Goal: Information Seeking & Learning: Learn about a topic

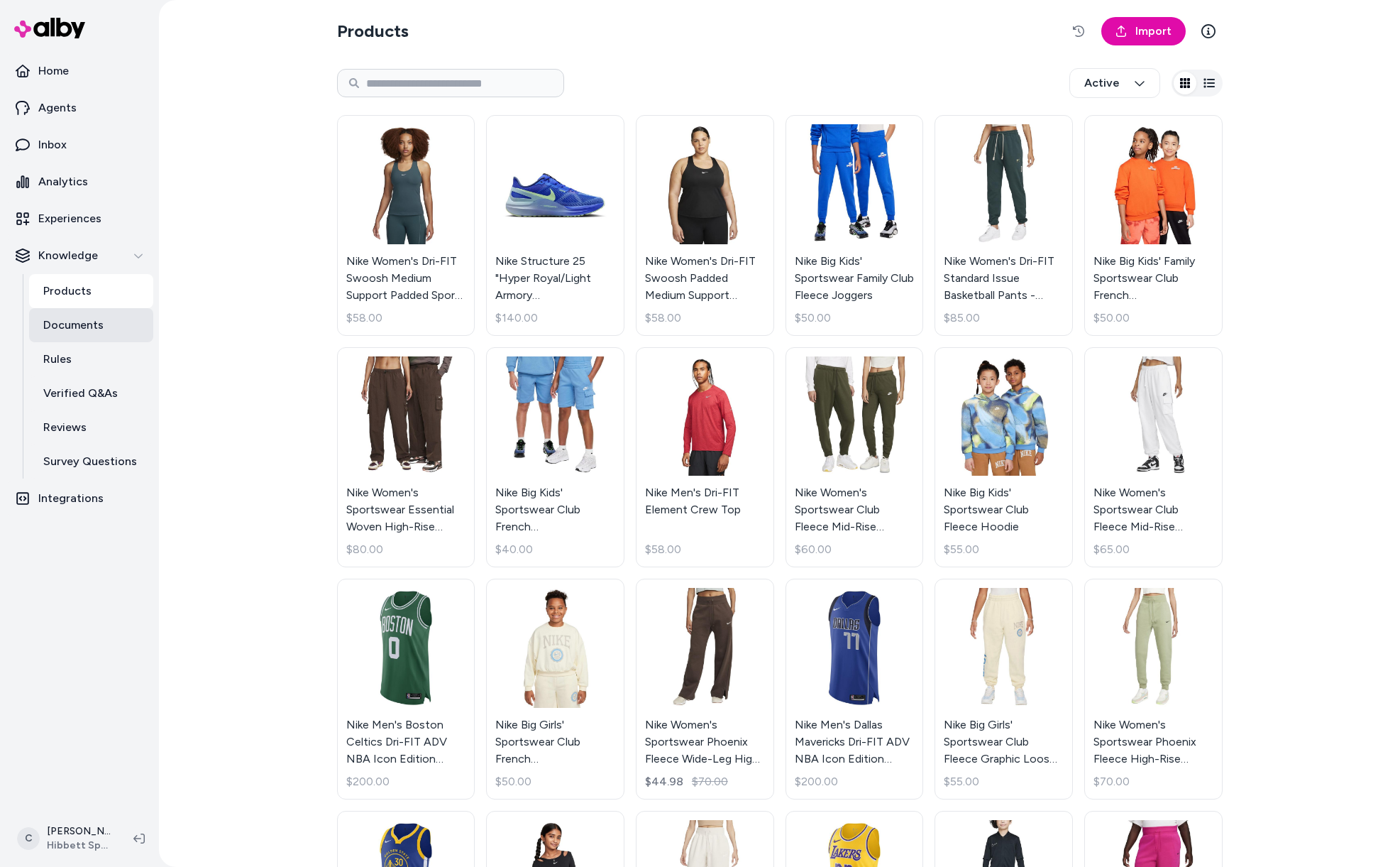
click at [100, 335] on link "Documents" at bounding box center [91, 325] width 124 height 34
click at [89, 323] on p "Documents" at bounding box center [74, 325] width 61 height 17
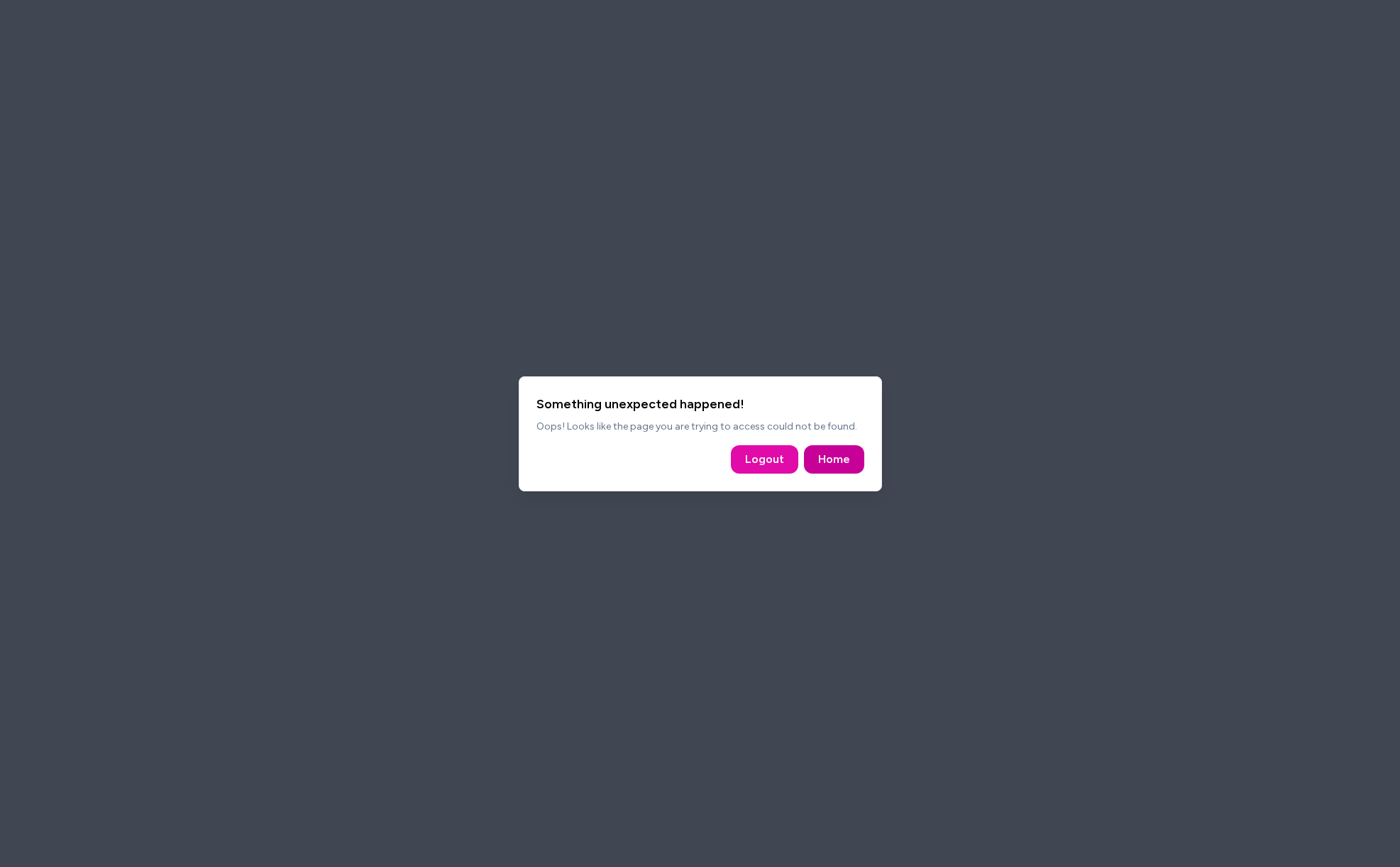
click at [837, 447] on button "Home" at bounding box center [833, 458] width 61 height 28
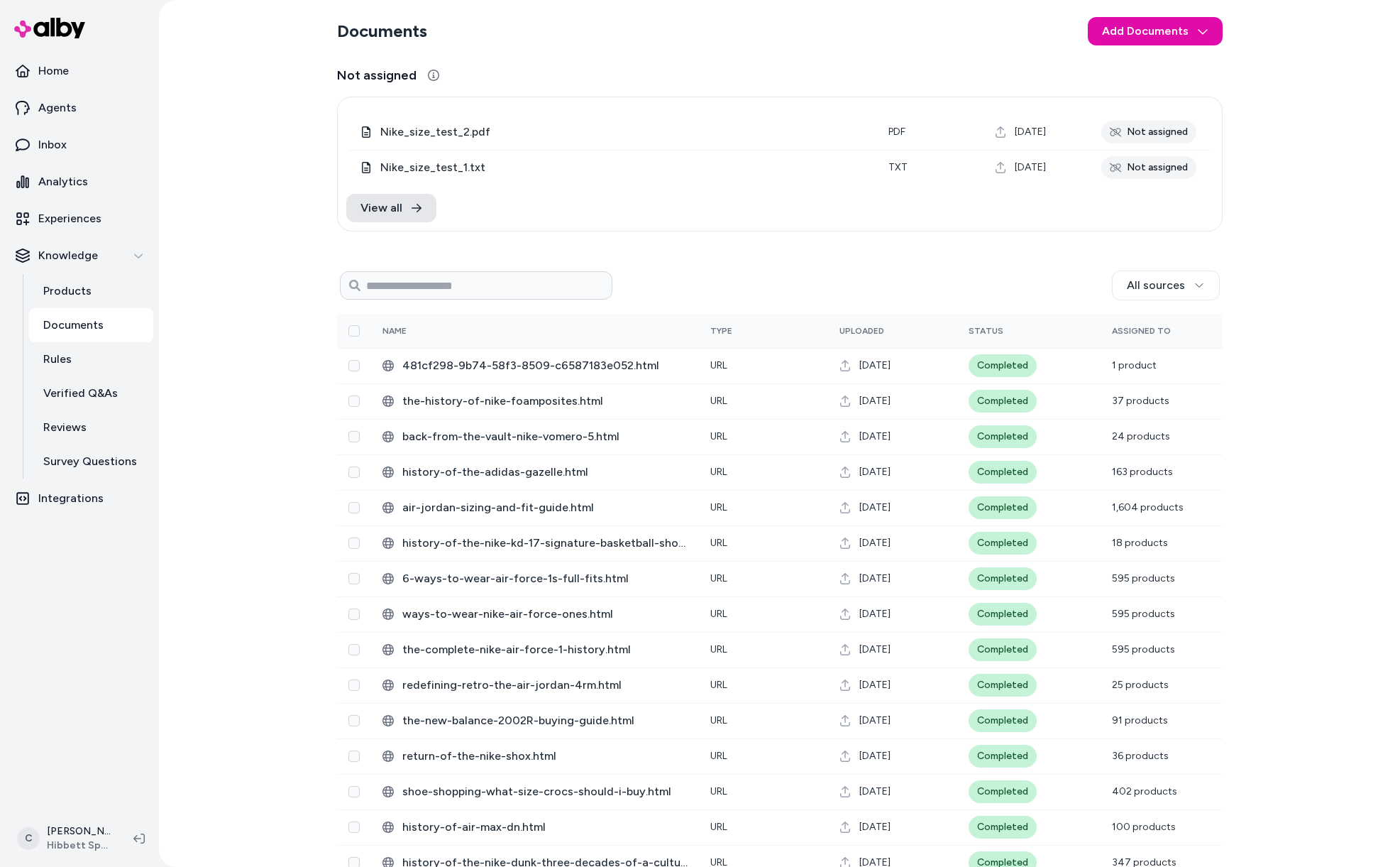
drag, startPoint x: 291, startPoint y: 397, endPoint x: 294, endPoint y: 345, distance: 52.1
click at [291, 396] on div "Documents Add Documents Not assigned 0 Selected Edit Nike_size_test_2.pdf pdf A…" at bounding box center [779, 434] width 1241 height 867
click at [391, 203] on span "View all" at bounding box center [381, 208] width 42 height 17
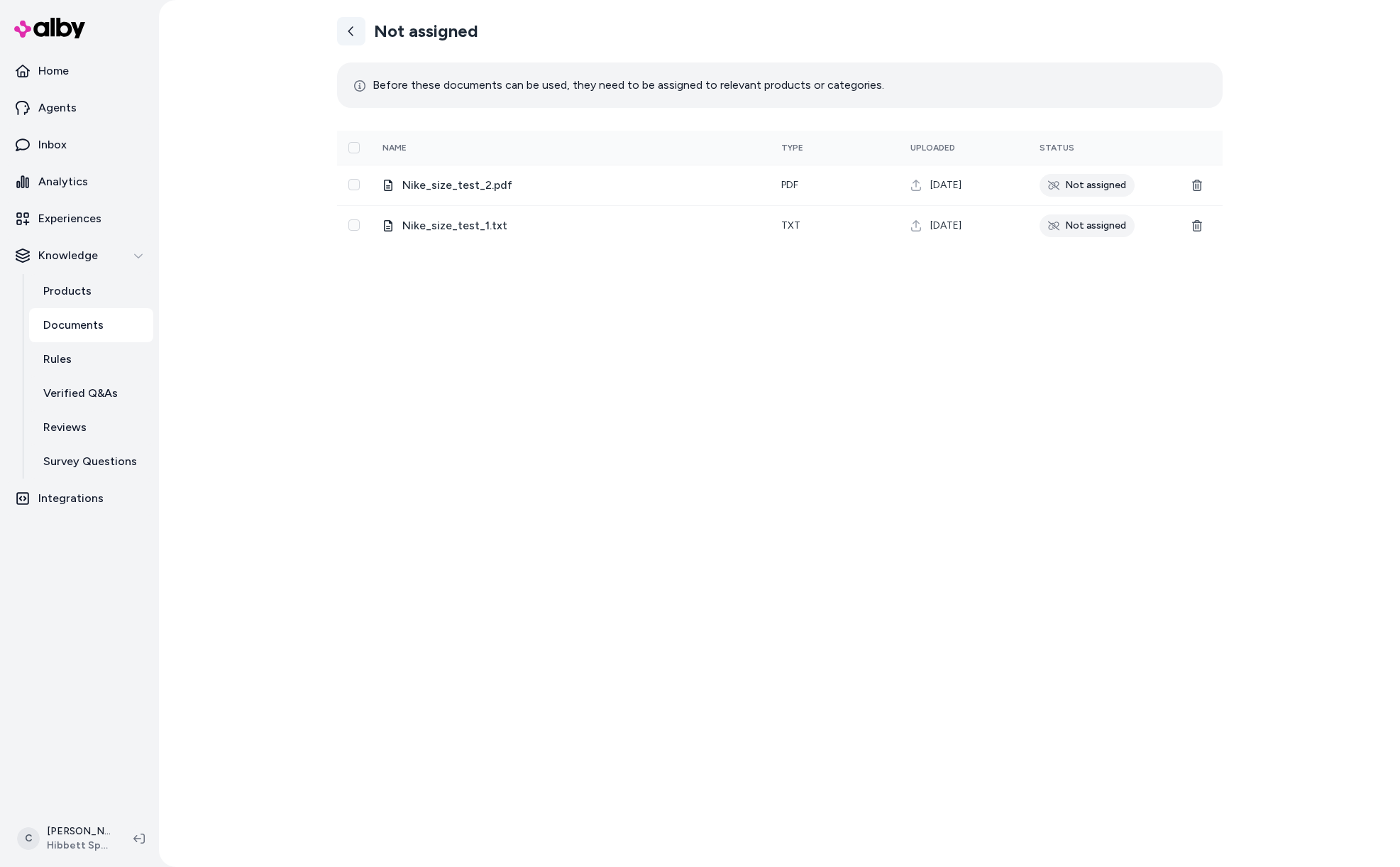
click at [348, 30] on icon at bounding box center [350, 31] width 11 height 11
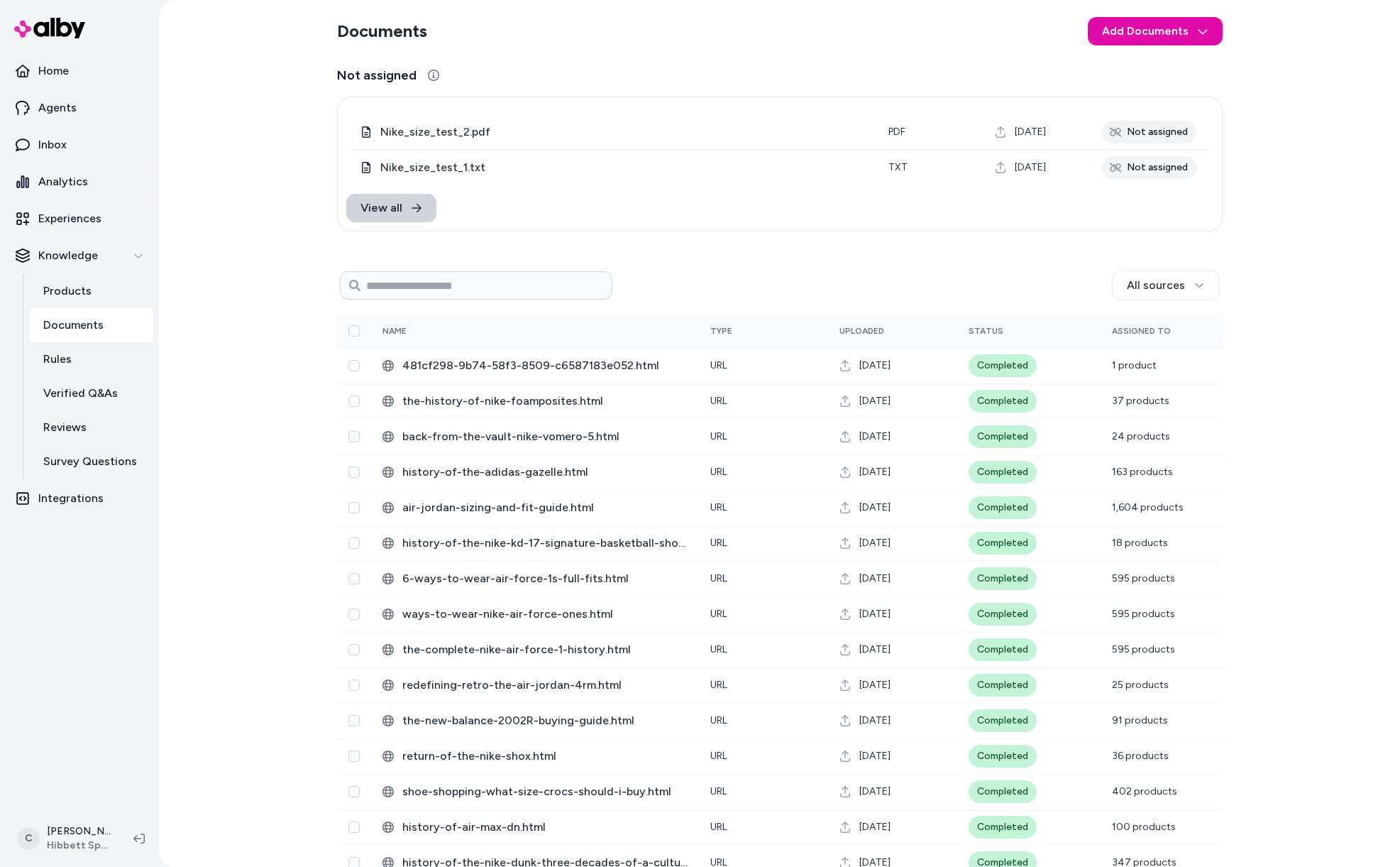
click at [377, 194] on link "View all" at bounding box center [391, 208] width 90 height 28
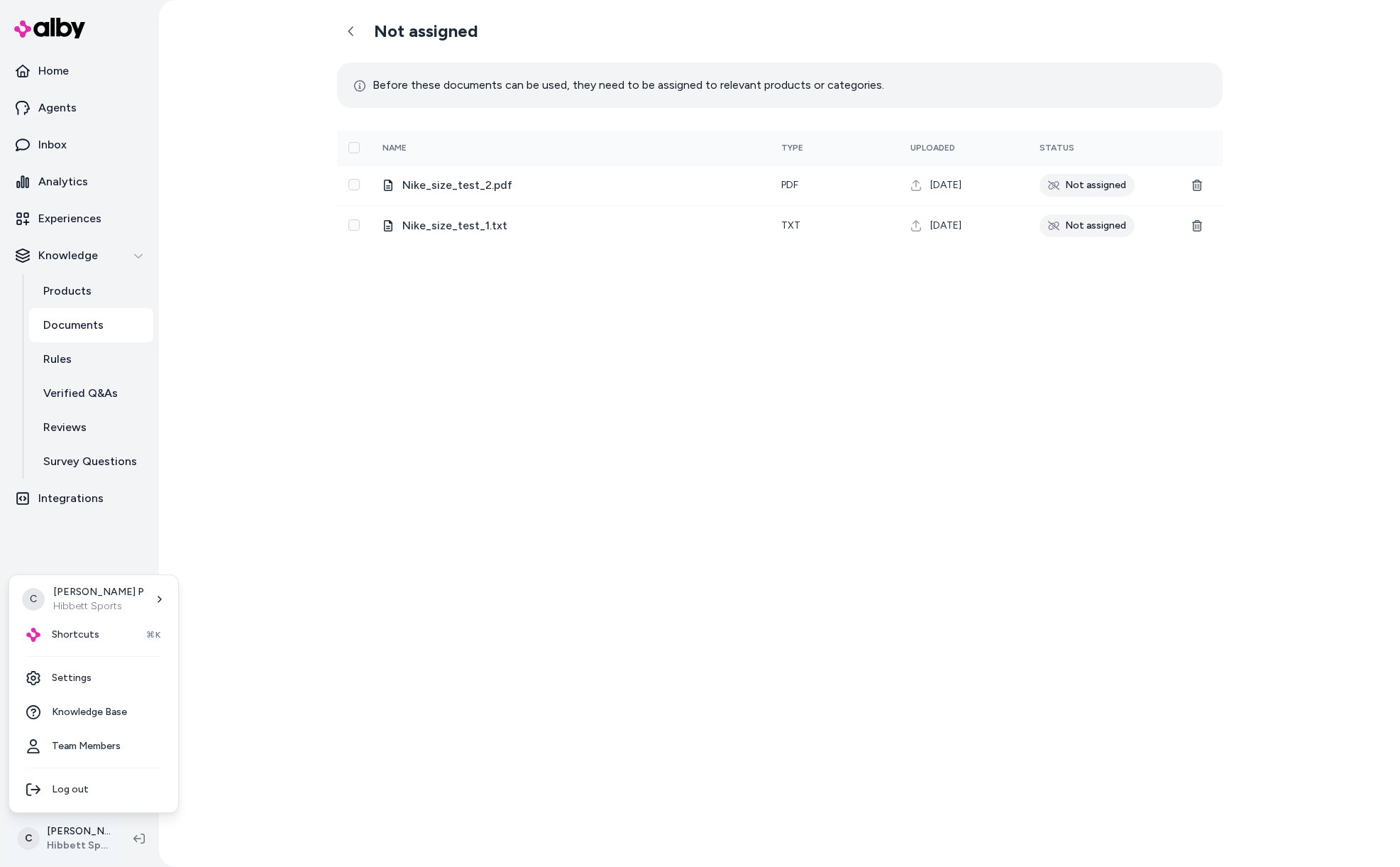
click at [86, 840] on html "Home Agents Inbox Analytics Experiences Knowledge Products Documents Rules Veri…" at bounding box center [700, 434] width 1400 height 867
click at [443, 712] on html "Home Agents Inbox Analytics Experiences Knowledge Products Documents Rules Veri…" at bounding box center [700, 434] width 1400 height 867
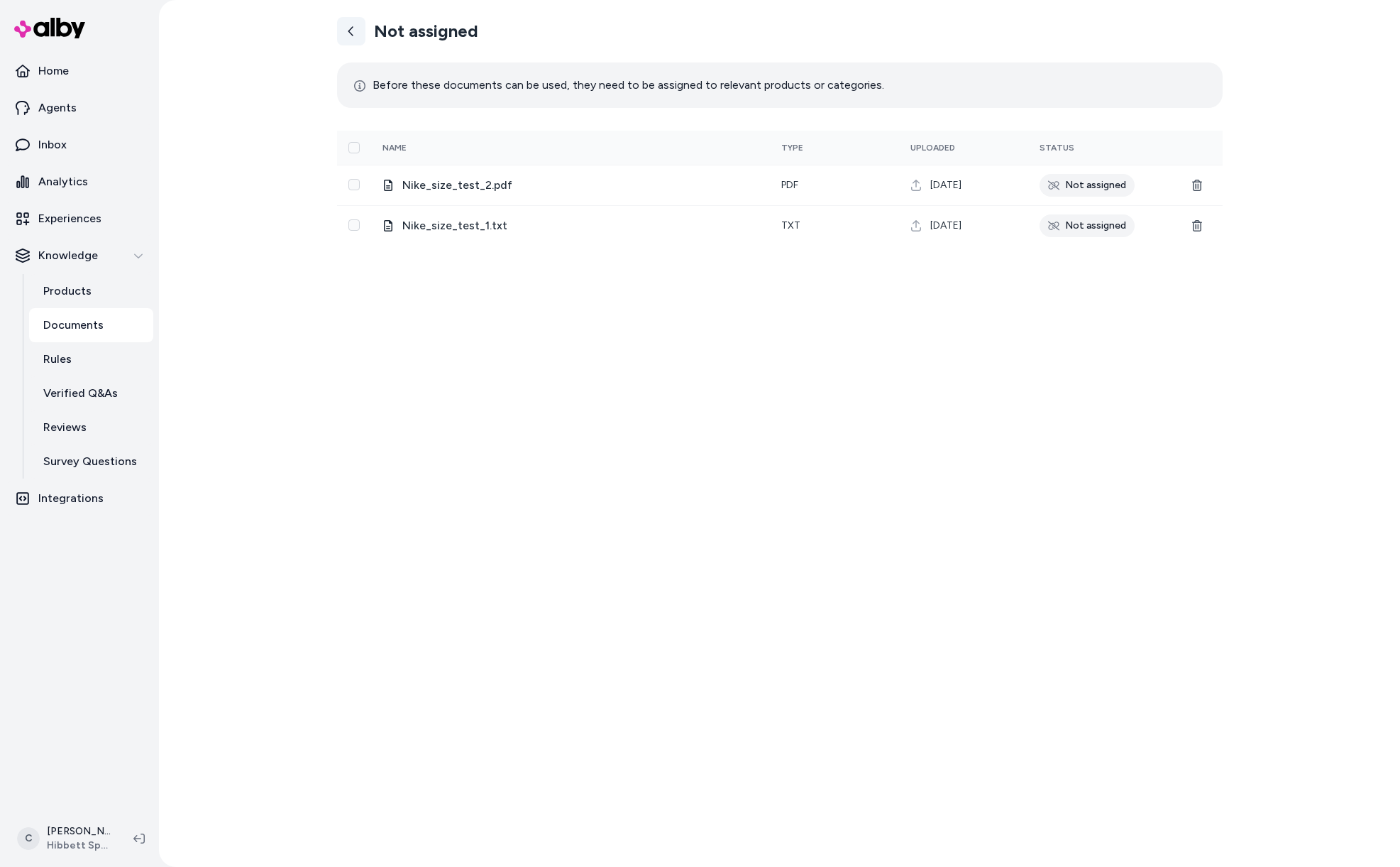
click at [349, 32] on icon at bounding box center [350, 31] width 11 height 11
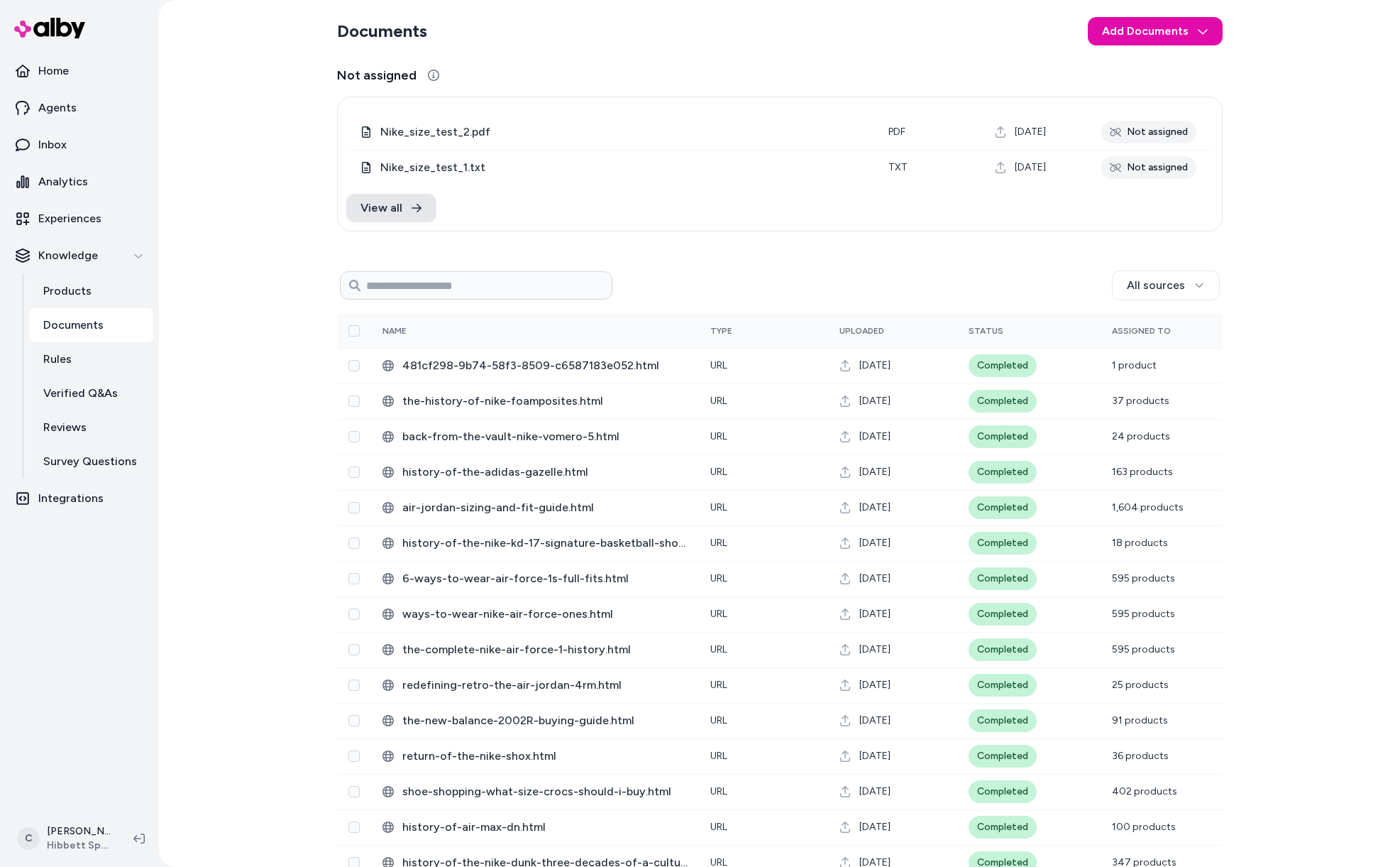
drag, startPoint x: 828, startPoint y: 269, endPoint x: 569, endPoint y: 217, distance: 264.2
click at [827, 268] on div "All sources" at bounding box center [779, 286] width 885 height 34
click at [421, 207] on link "View all" at bounding box center [391, 208] width 90 height 28
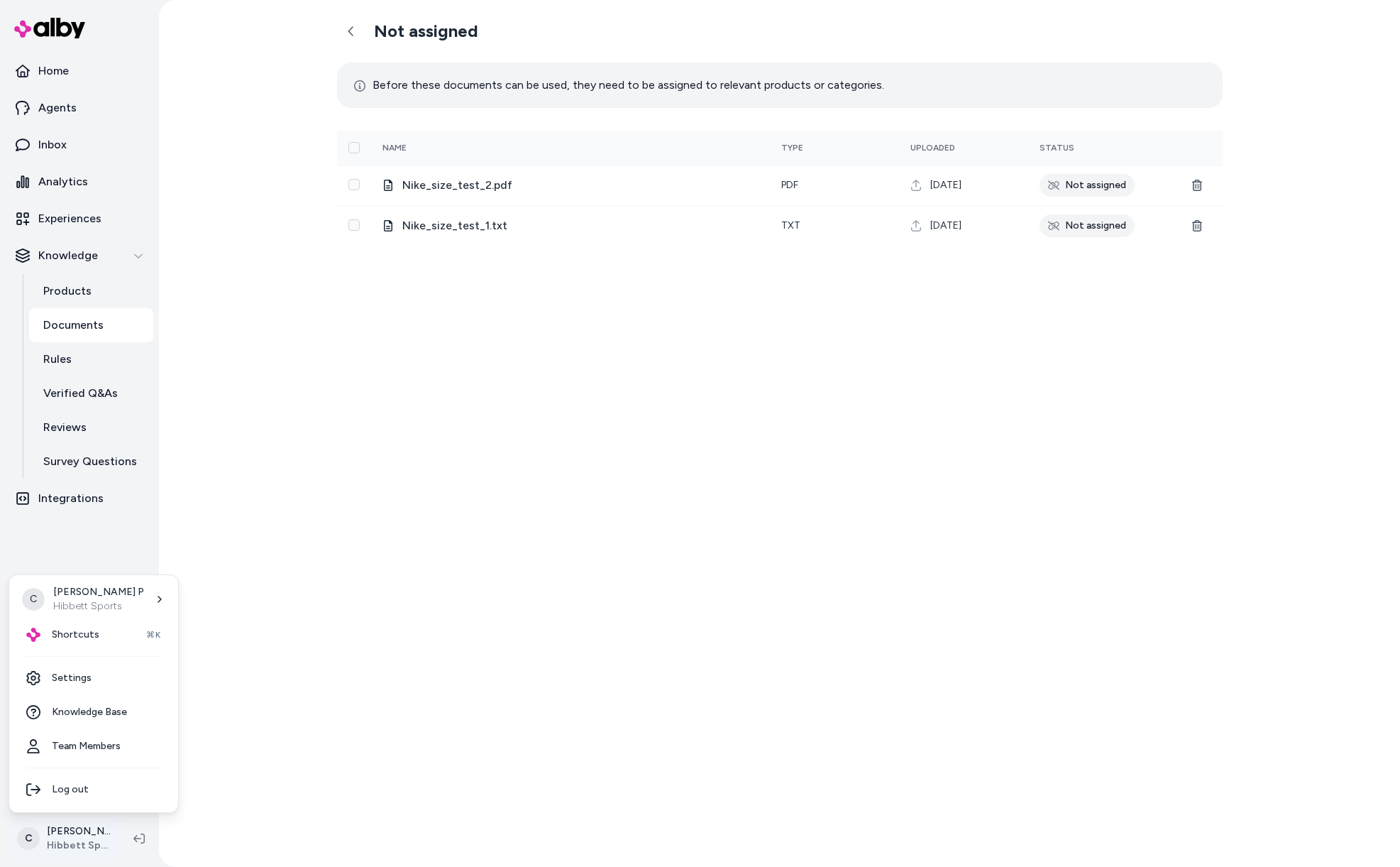
click at [96, 840] on html "Home Agents Inbox Analytics Experiences Knowledge Products Documents Rules Veri…" at bounding box center [700, 434] width 1400 height 867
click at [130, 623] on div "Shortcuts ⌘K" at bounding box center [93, 634] width 157 height 34
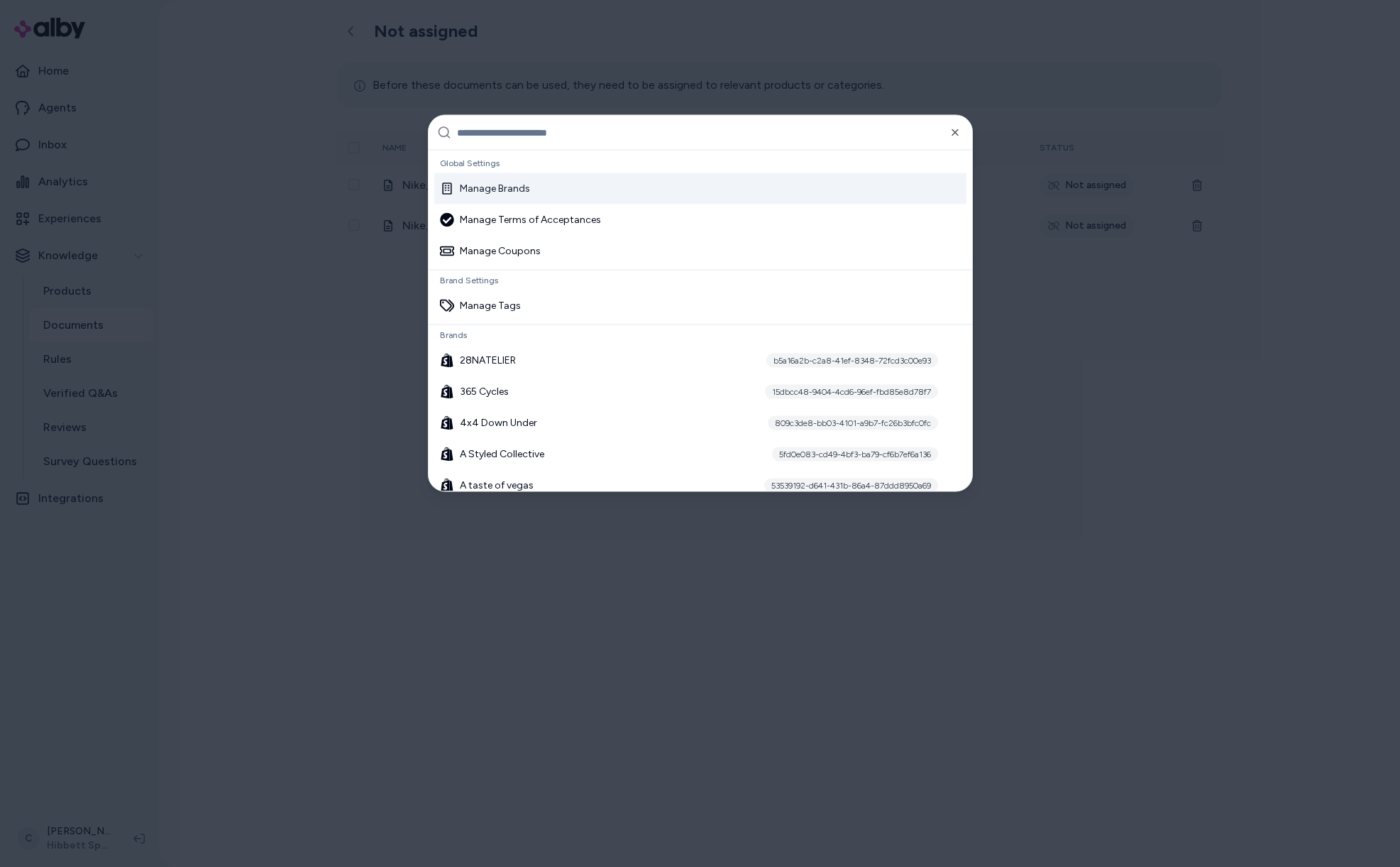
click at [490, 132] on input "text" at bounding box center [710, 133] width 507 height 34
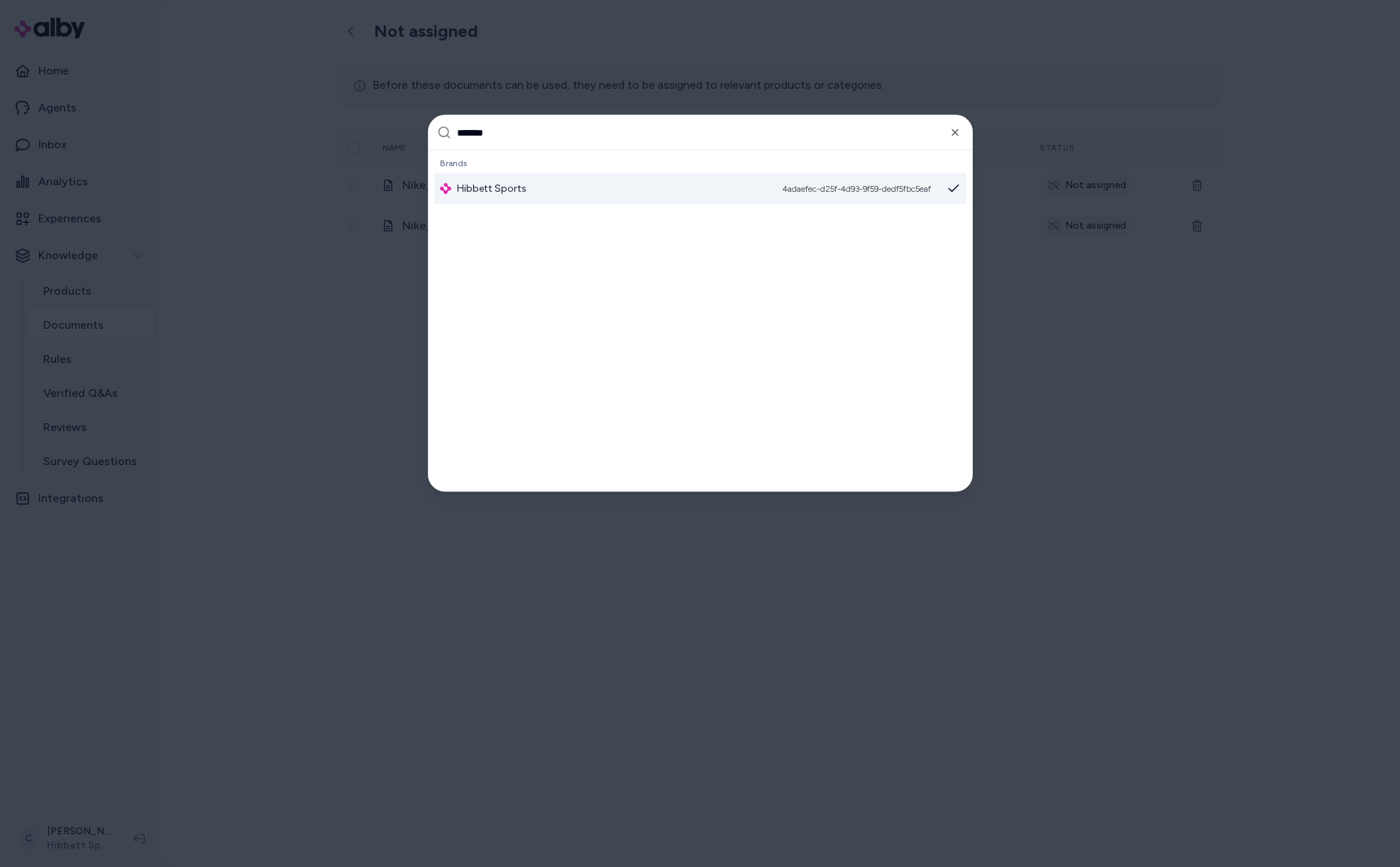
type input "*******"
click at [391, 651] on div at bounding box center [700, 434] width 1400 height 867
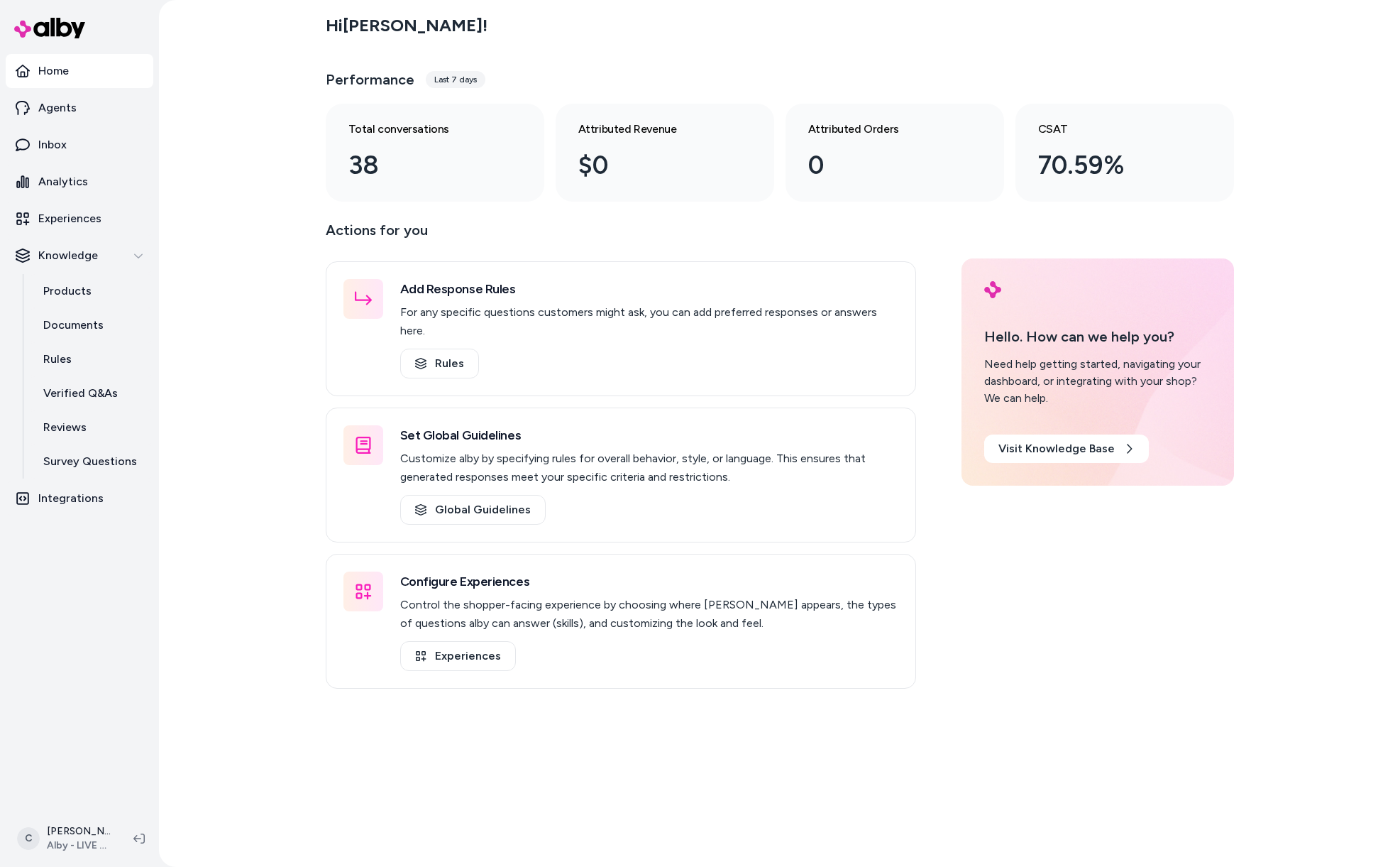
click at [65, 834] on html "Home Agents Inbox Analytics Experiences Knowledge Products Documents Rules Veri…" at bounding box center [700, 434] width 1400 height 867
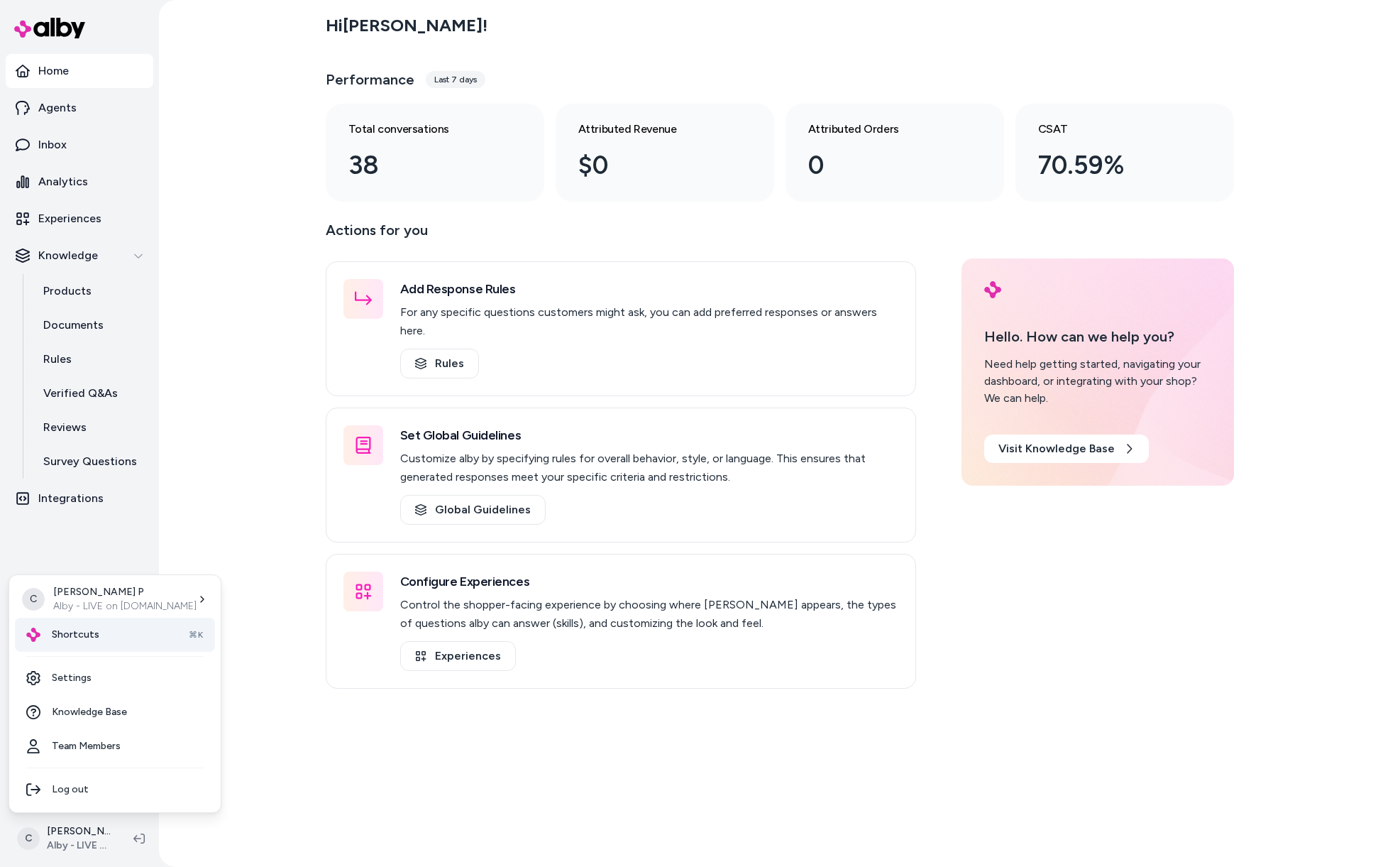
click at [76, 639] on span "Shortcuts" at bounding box center [76, 634] width 48 height 15
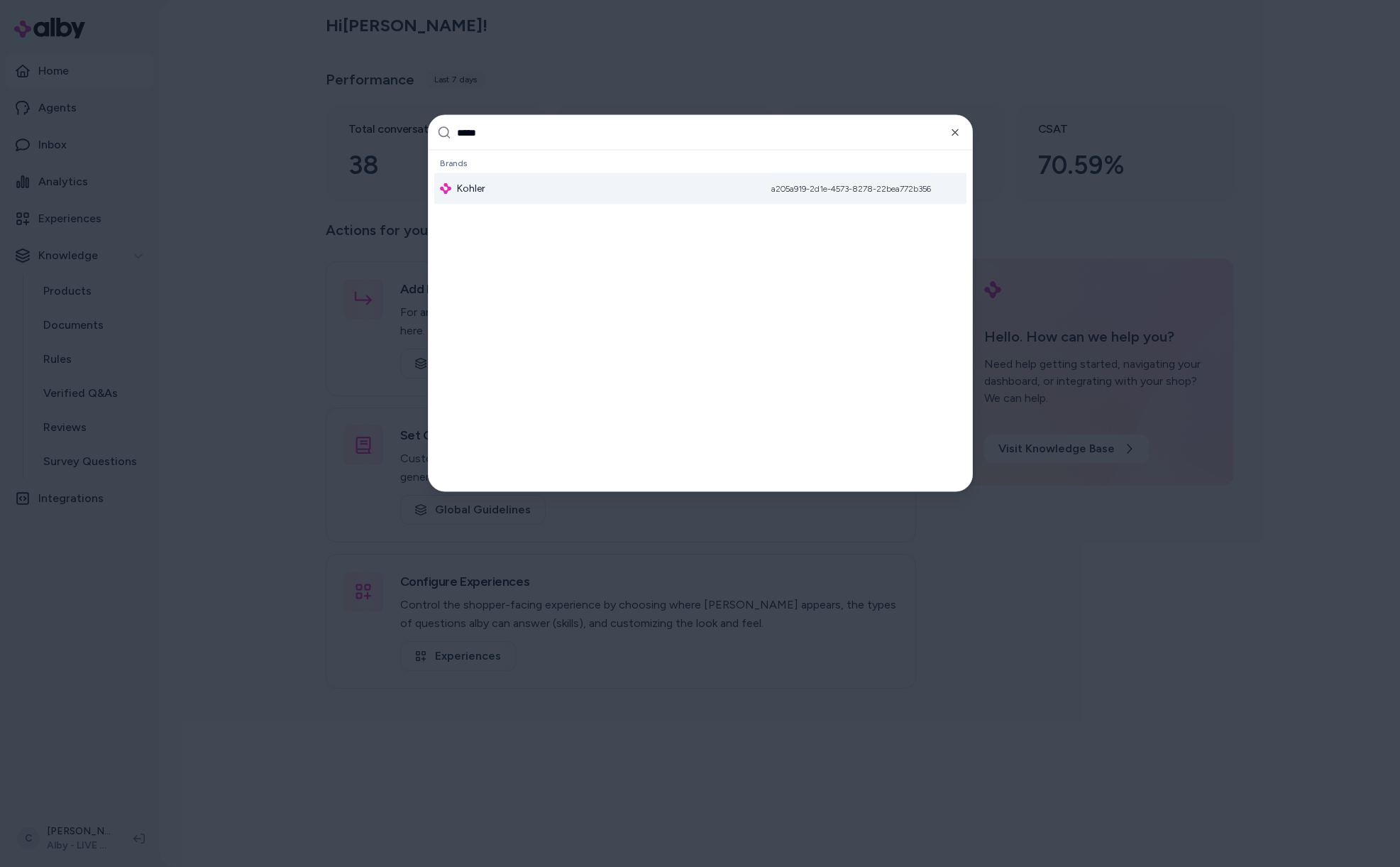
type input "******"
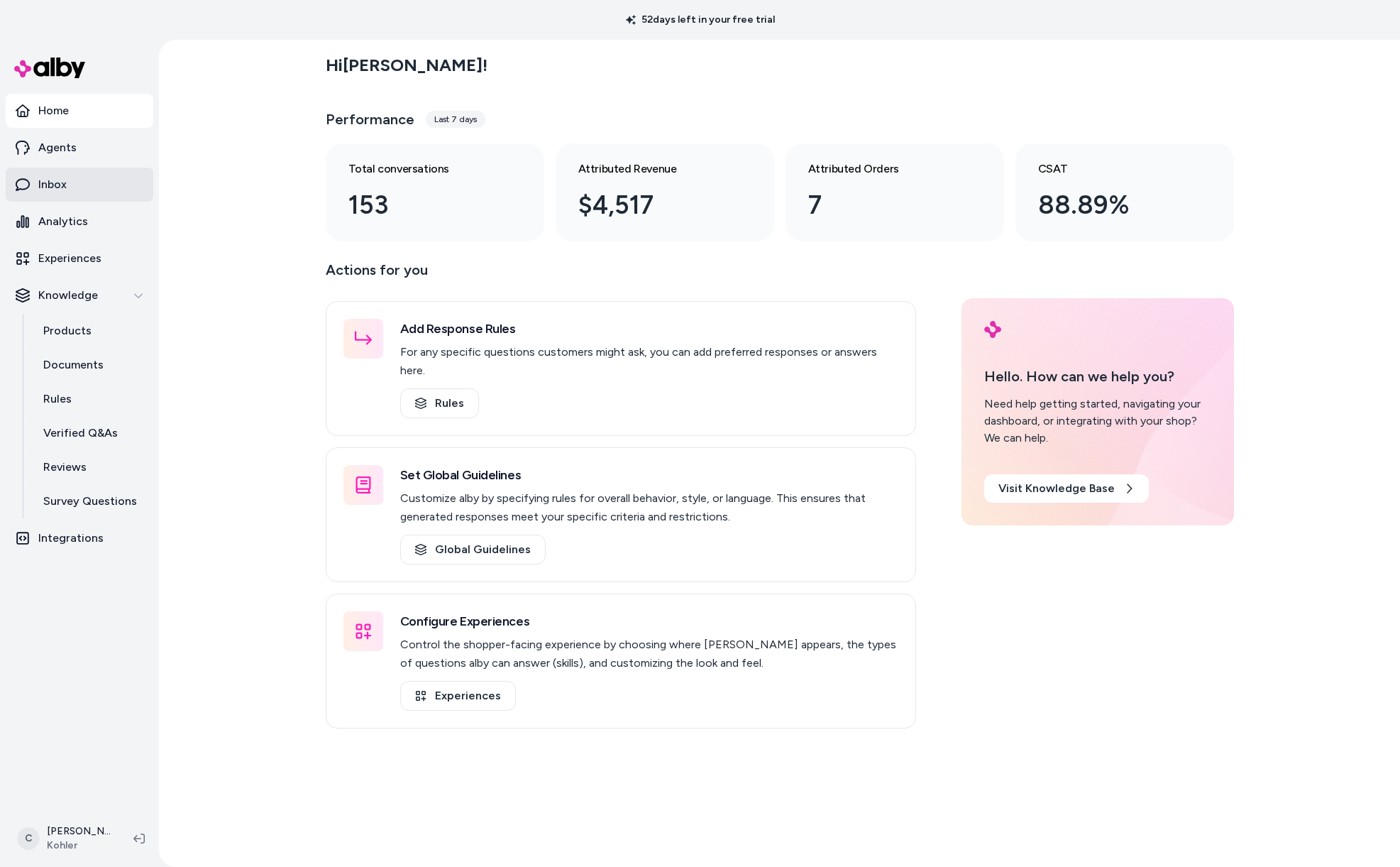
click at [49, 198] on link "Inbox" at bounding box center [79, 185] width 148 height 34
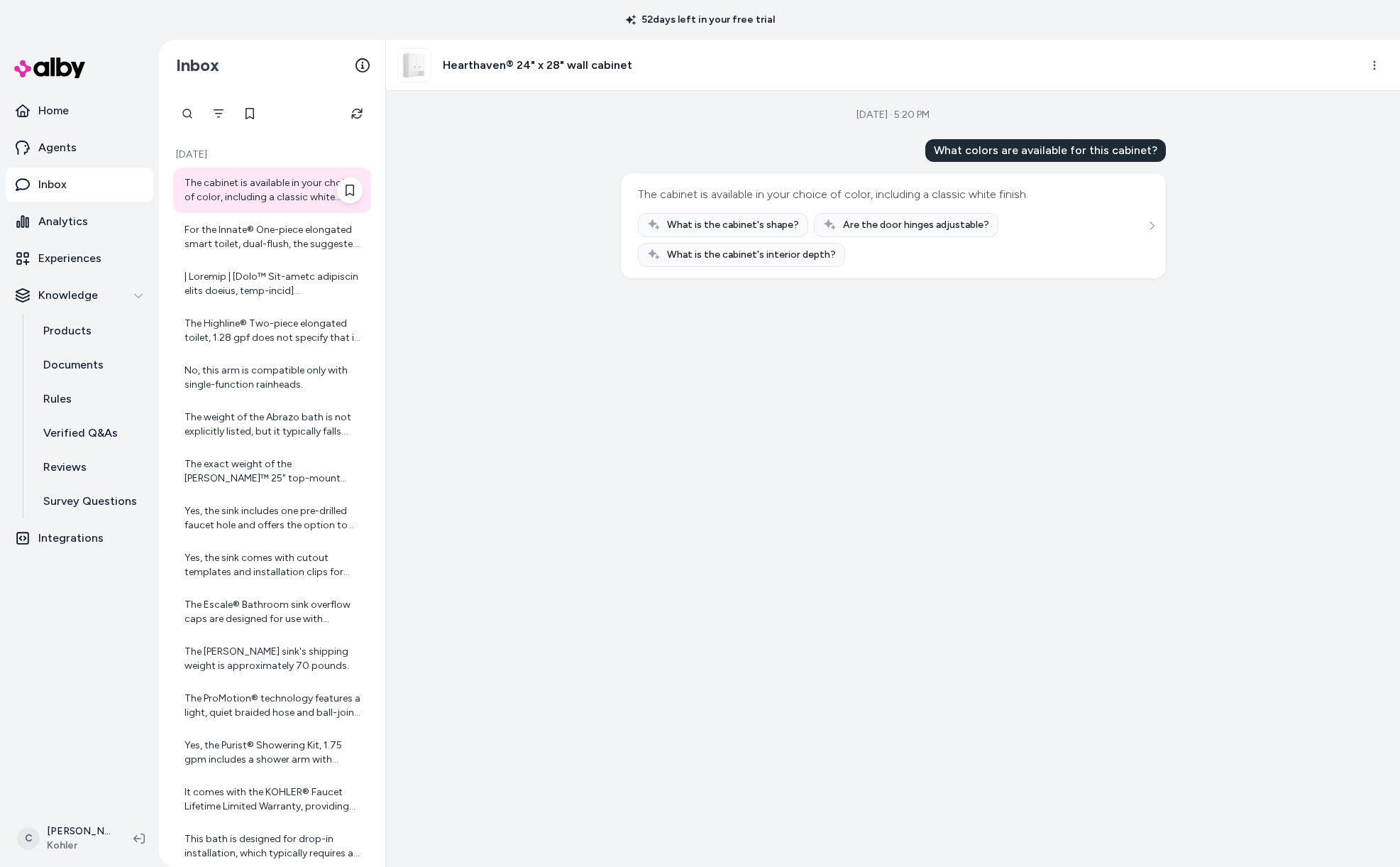
click at [291, 182] on div "The cabinet is available in your choice of color, including a classic white fin…" at bounding box center [274, 190] width 178 height 28
click at [262, 236] on div "For the Innate® One-piece elongated smart toilet, dual-flush, the suggested dim…" at bounding box center [274, 237] width 178 height 28
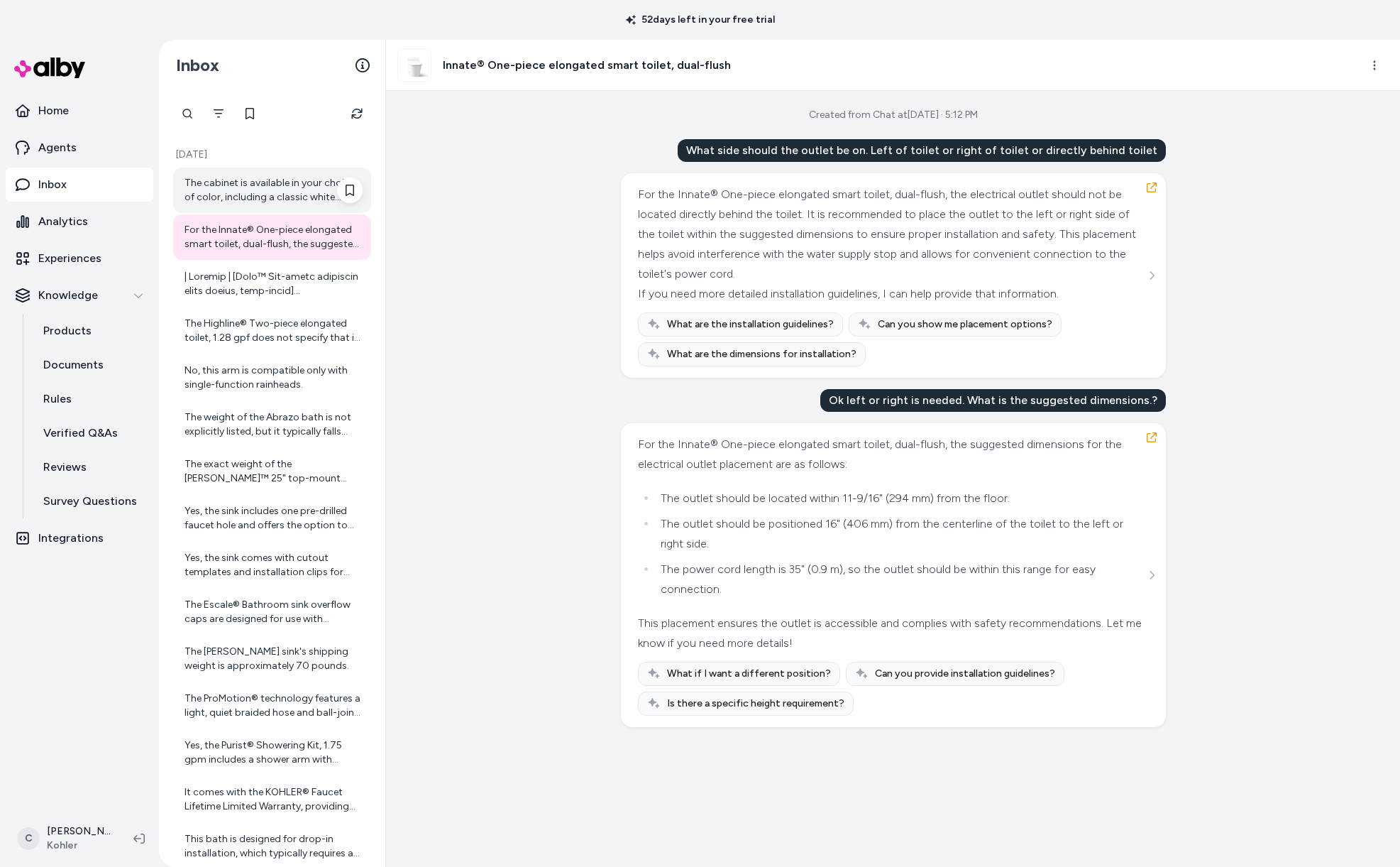
click at [264, 209] on div "The cabinet is available in your choice of color, including a classic white fin…" at bounding box center [273, 190] width 198 height 45
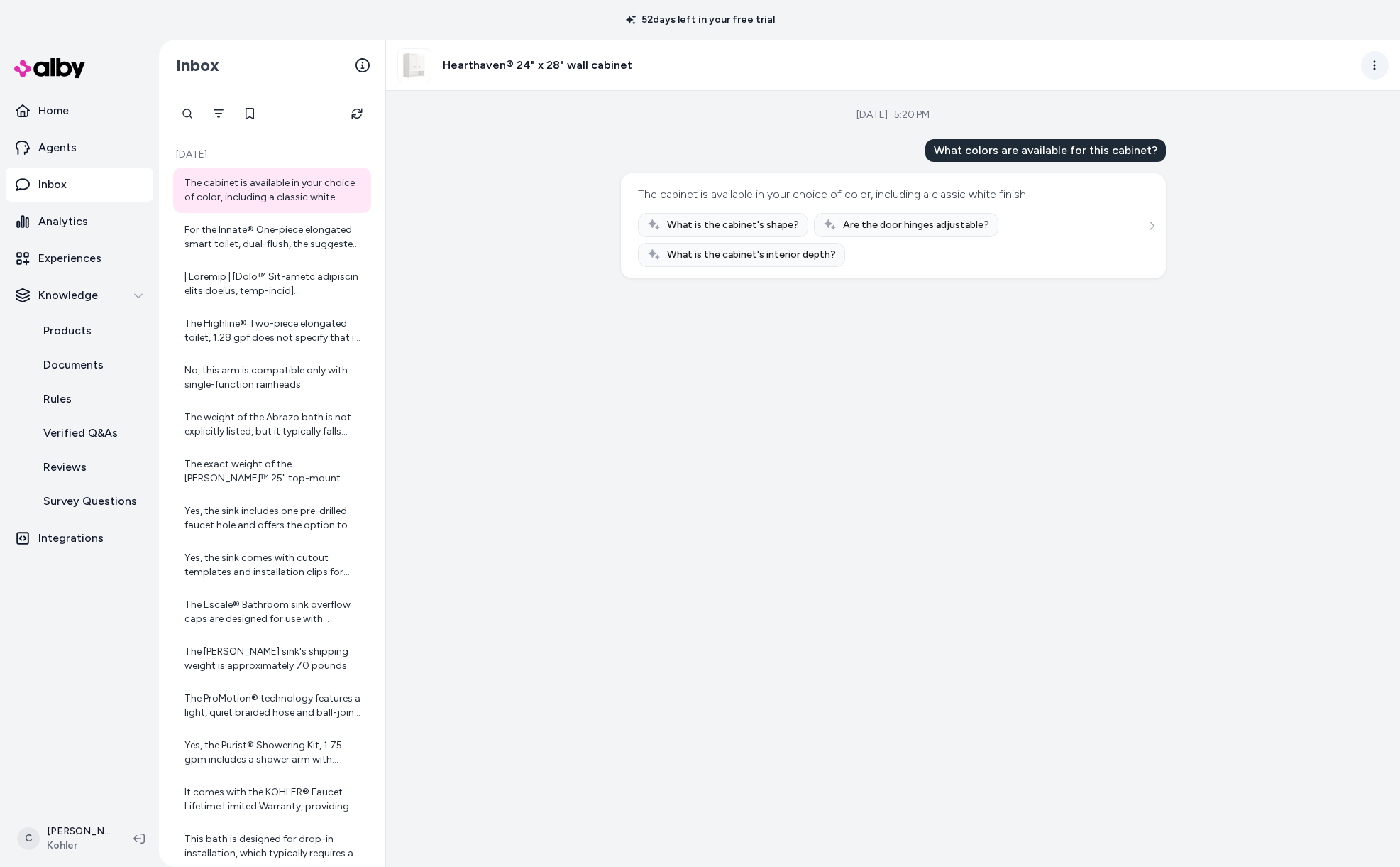
click at [1376, 62] on html "52 days left in your free trial Home Agents Inbox Analytics Experiences Knowled…" at bounding box center [700, 434] width 1400 height 867
click at [1329, 114] on link "View product in alby" at bounding box center [1312, 124] width 152 height 26
click at [1374, 63] on html "52 days left in your free trial Home Agents Inbox Analytics Experiences Knowled…" at bounding box center [700, 434] width 1400 height 867
click at [1312, 127] on link "View product in alby" at bounding box center [1312, 124] width 152 height 26
click at [294, 227] on div "For the Innate® One-piece elongated smart toilet, dual-flush, the suggested dim…" at bounding box center [274, 237] width 178 height 28
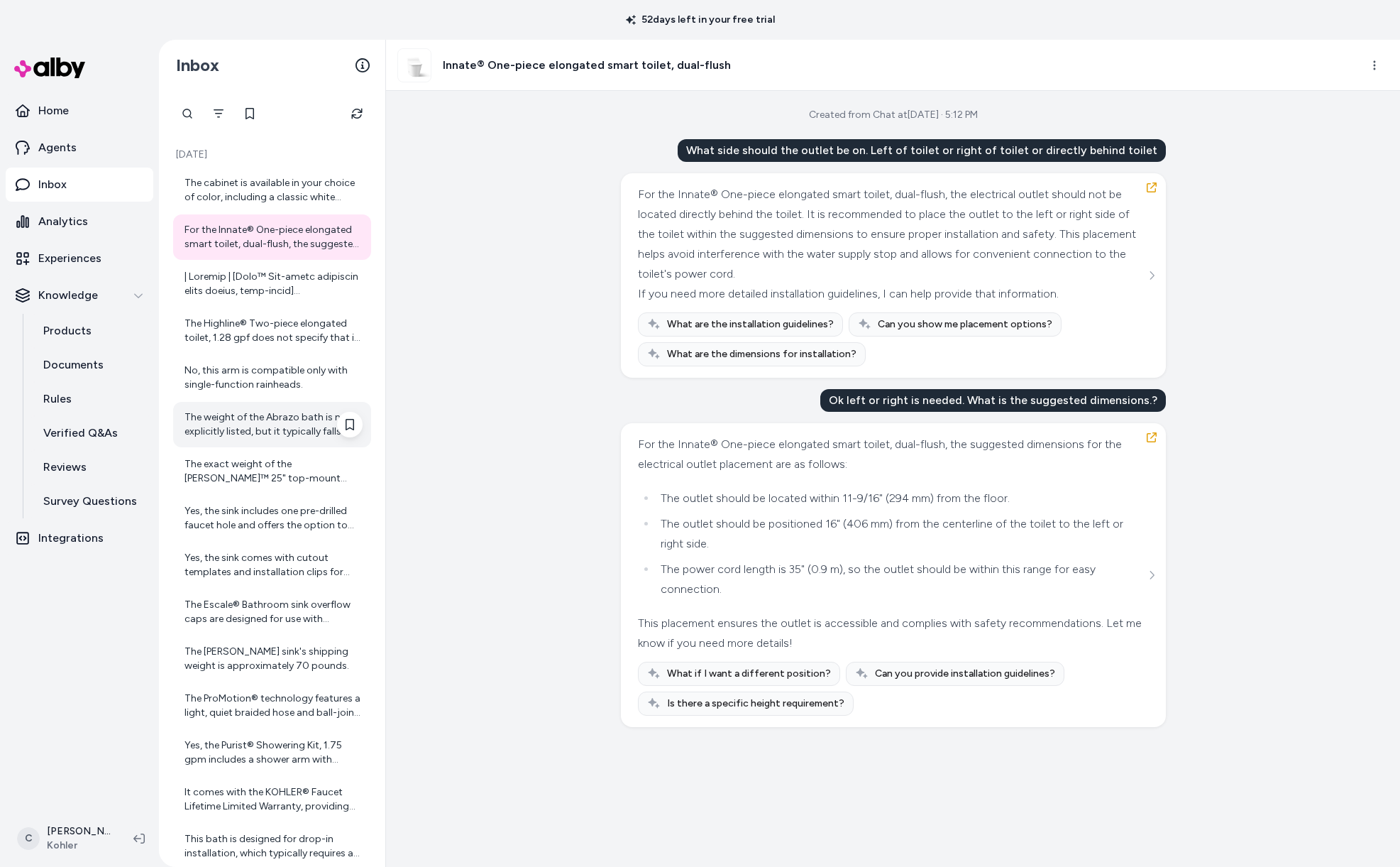
click at [220, 415] on div "The weight of the Abrazo bath is not explicitly listed, but it typically falls …" at bounding box center [274, 424] width 178 height 28
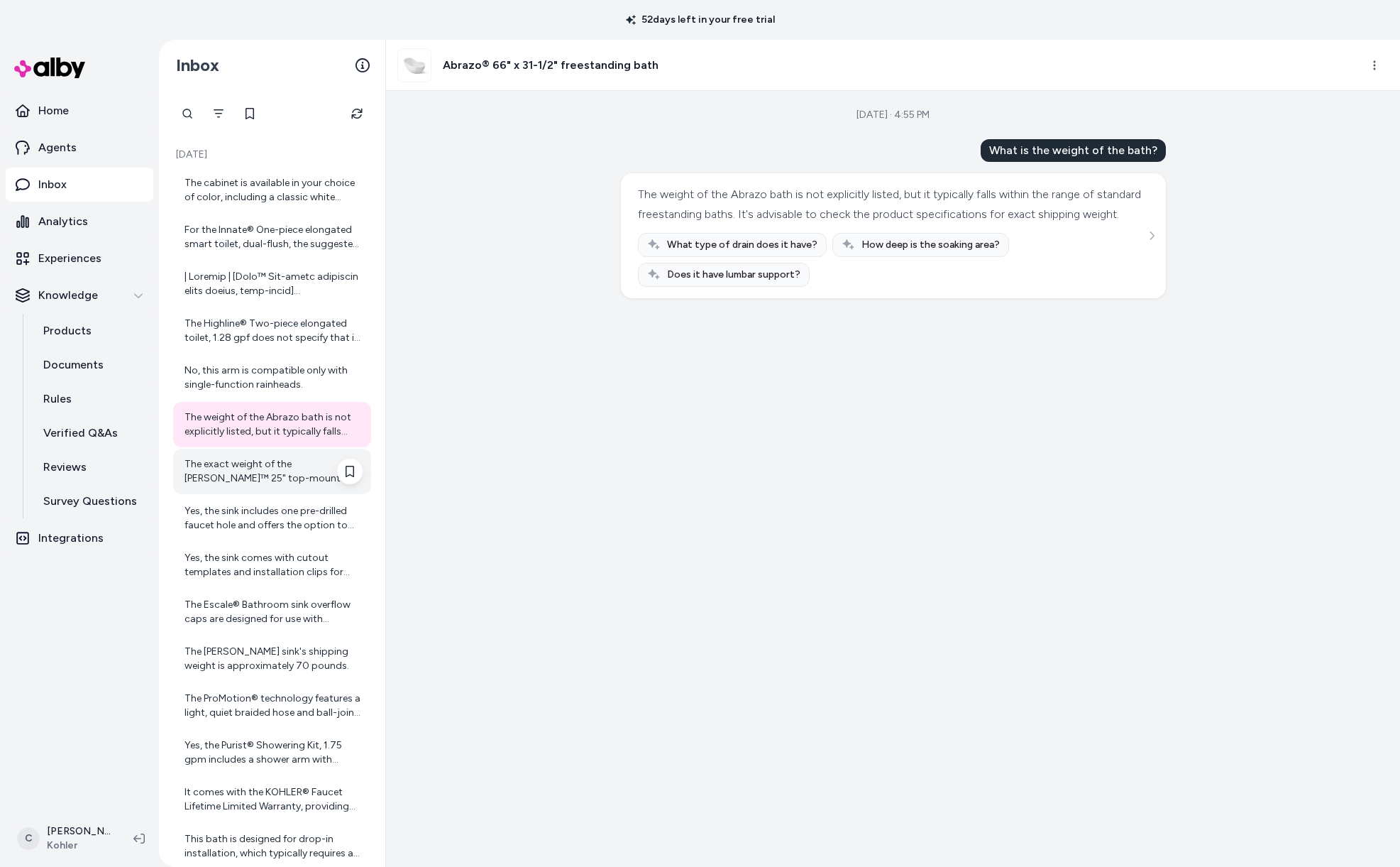
click at [268, 474] on div "The exact weight of the Mayfield™ 25" top-mount single-bowl kitchen sink is 70 …" at bounding box center [274, 471] width 178 height 28
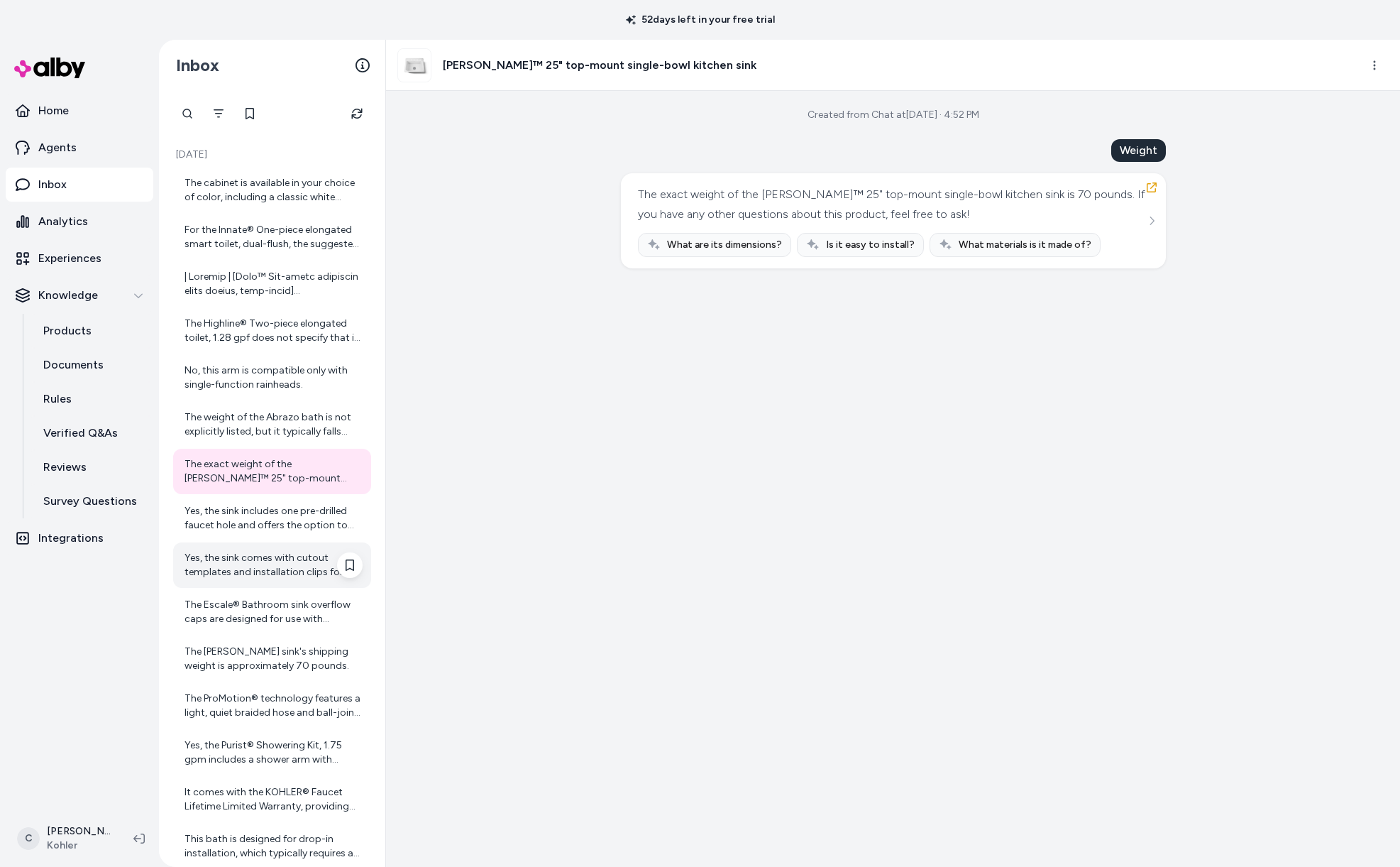
click at [249, 575] on div "Yes, the sink comes with cutout templates and installation clips for easier set…" at bounding box center [274, 564] width 178 height 28
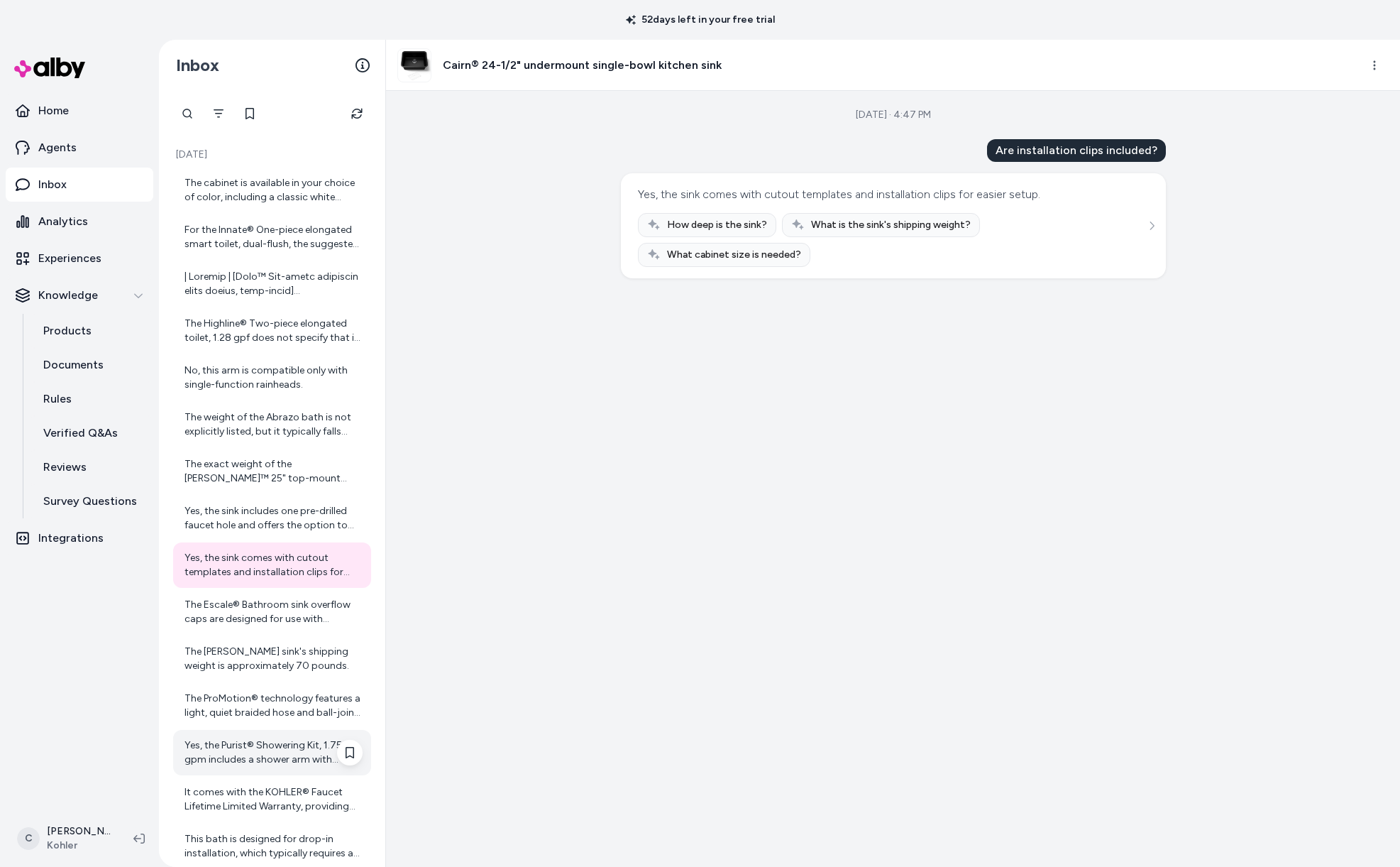
click at [268, 759] on div "Yes, the Purist® Showering Kit, 1.75 gpm includes a shower arm with diverter th…" at bounding box center [274, 752] width 178 height 28
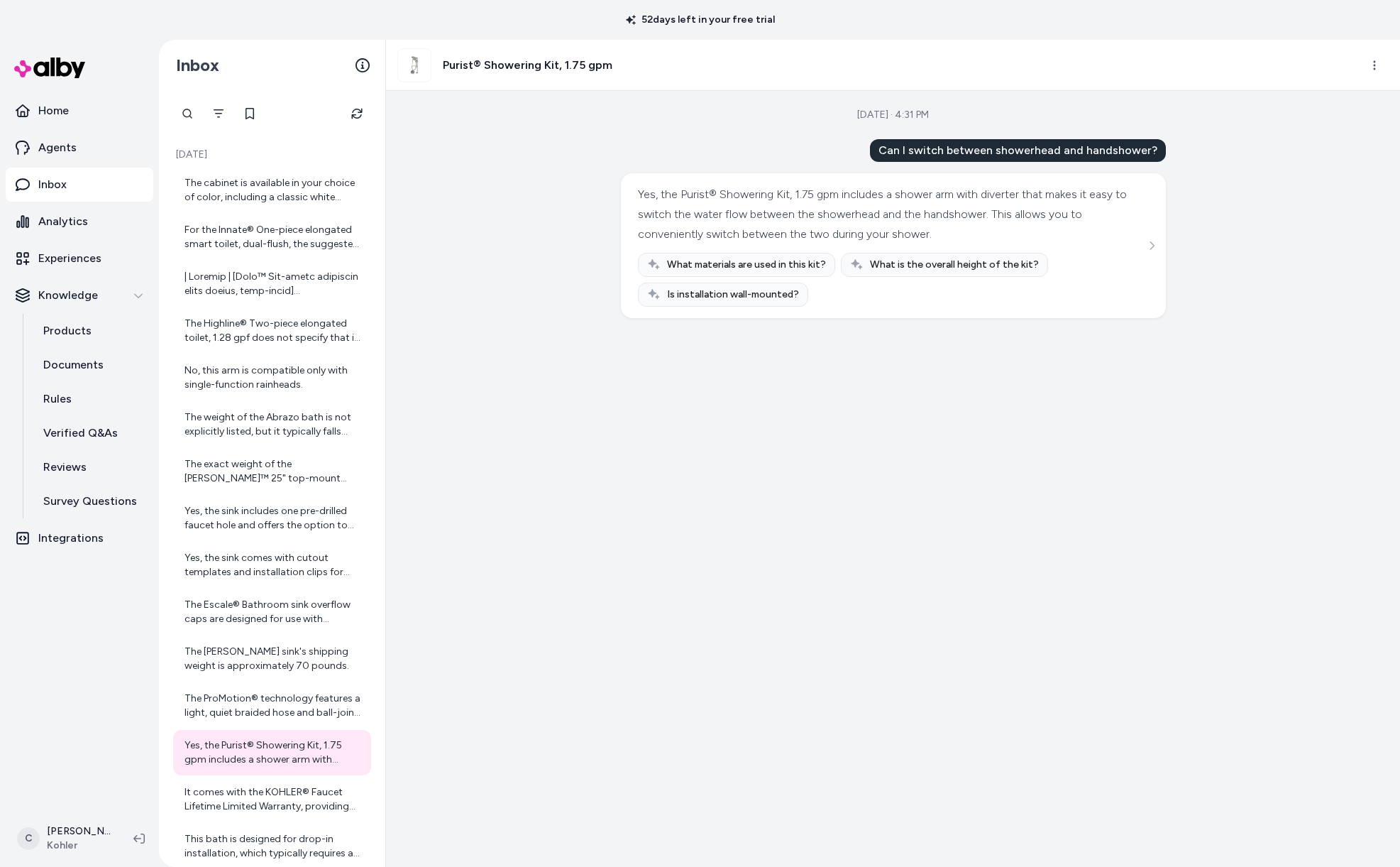
drag, startPoint x: 437, startPoint y: 363, endPoint x: 415, endPoint y: 274, distance: 91.7
click at [437, 363] on div "Sep 23, 2025 · 4:31 PM Can I switch between showerhead and handshower? Yes, the…" at bounding box center [893, 478] width 1014 height 776
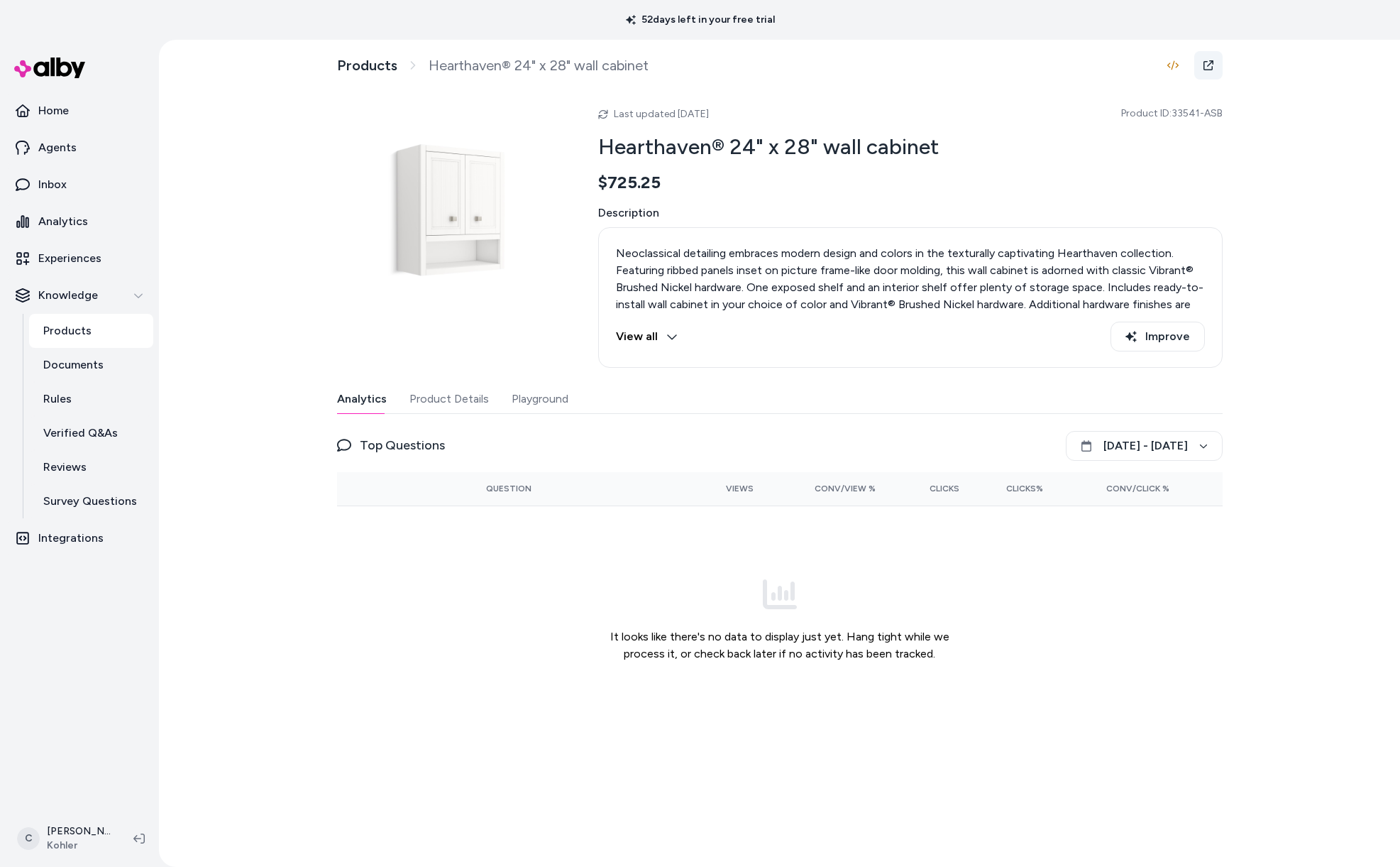
click at [1209, 70] on icon at bounding box center [1208, 65] width 11 height 11
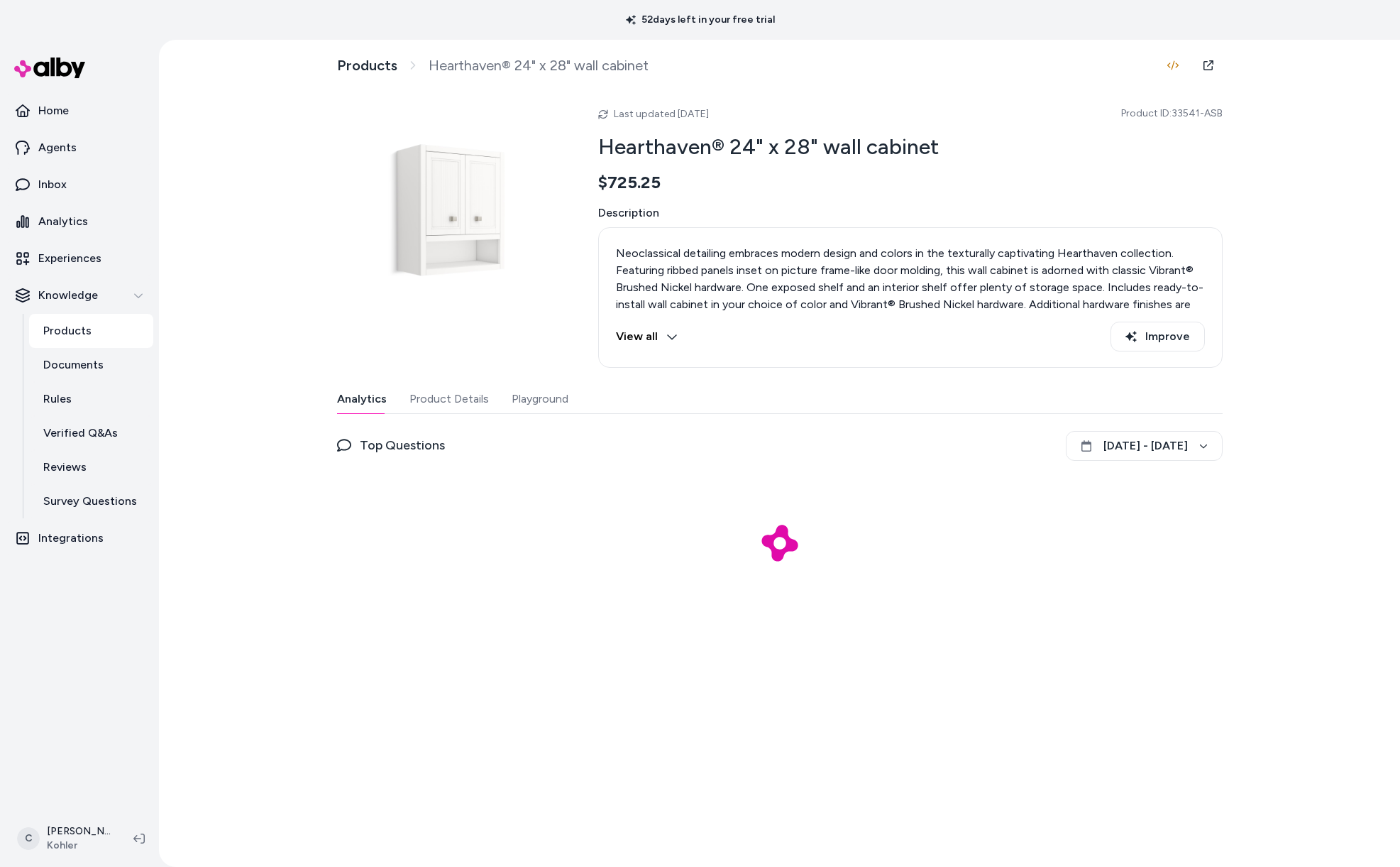
click at [452, 393] on button "Product Details" at bounding box center [449, 398] width 79 height 28
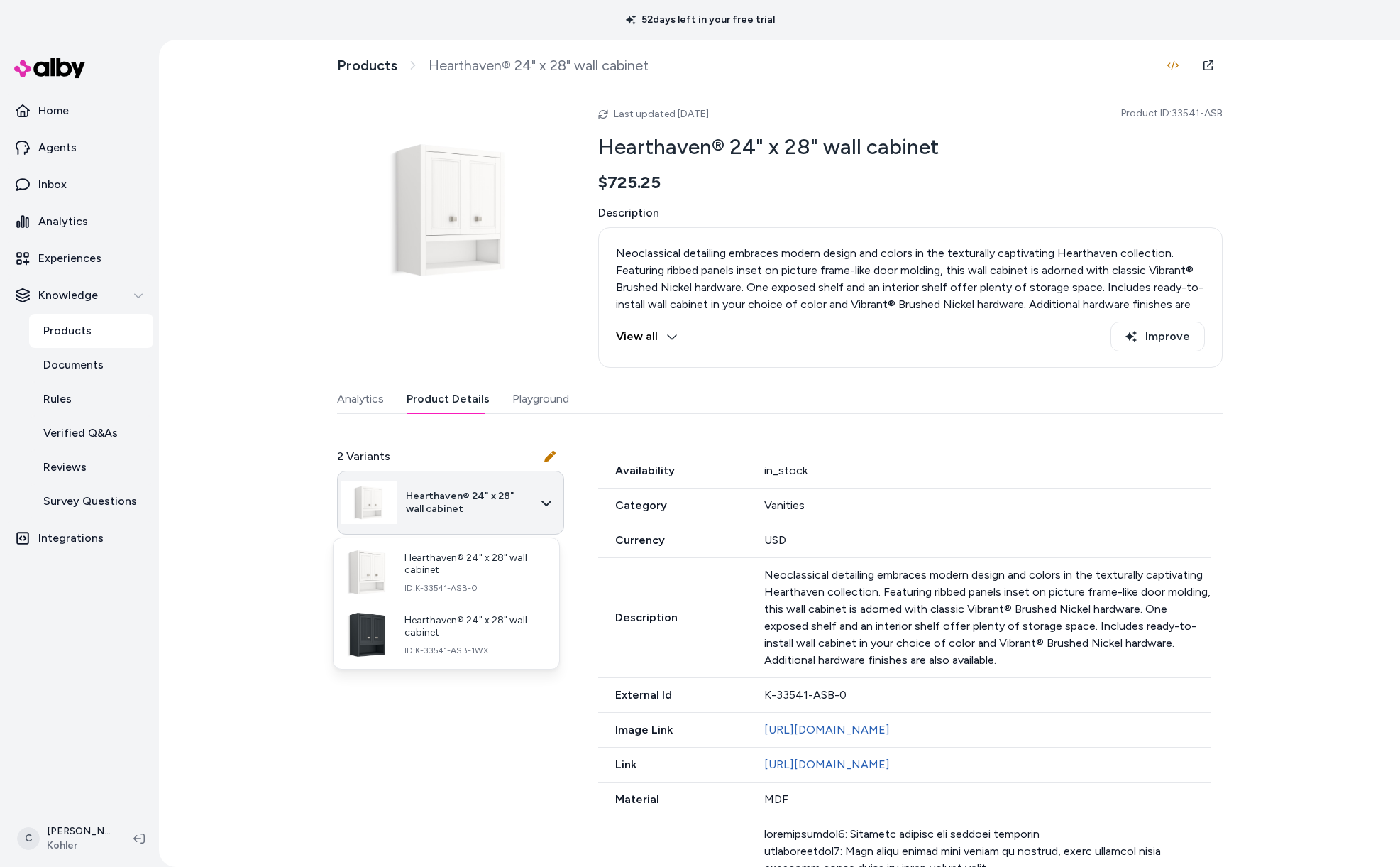
click at [425, 487] on html "52 days left in your free trial Home Agents Inbox Analytics Experiences Knowled…" at bounding box center [700, 434] width 1400 height 867
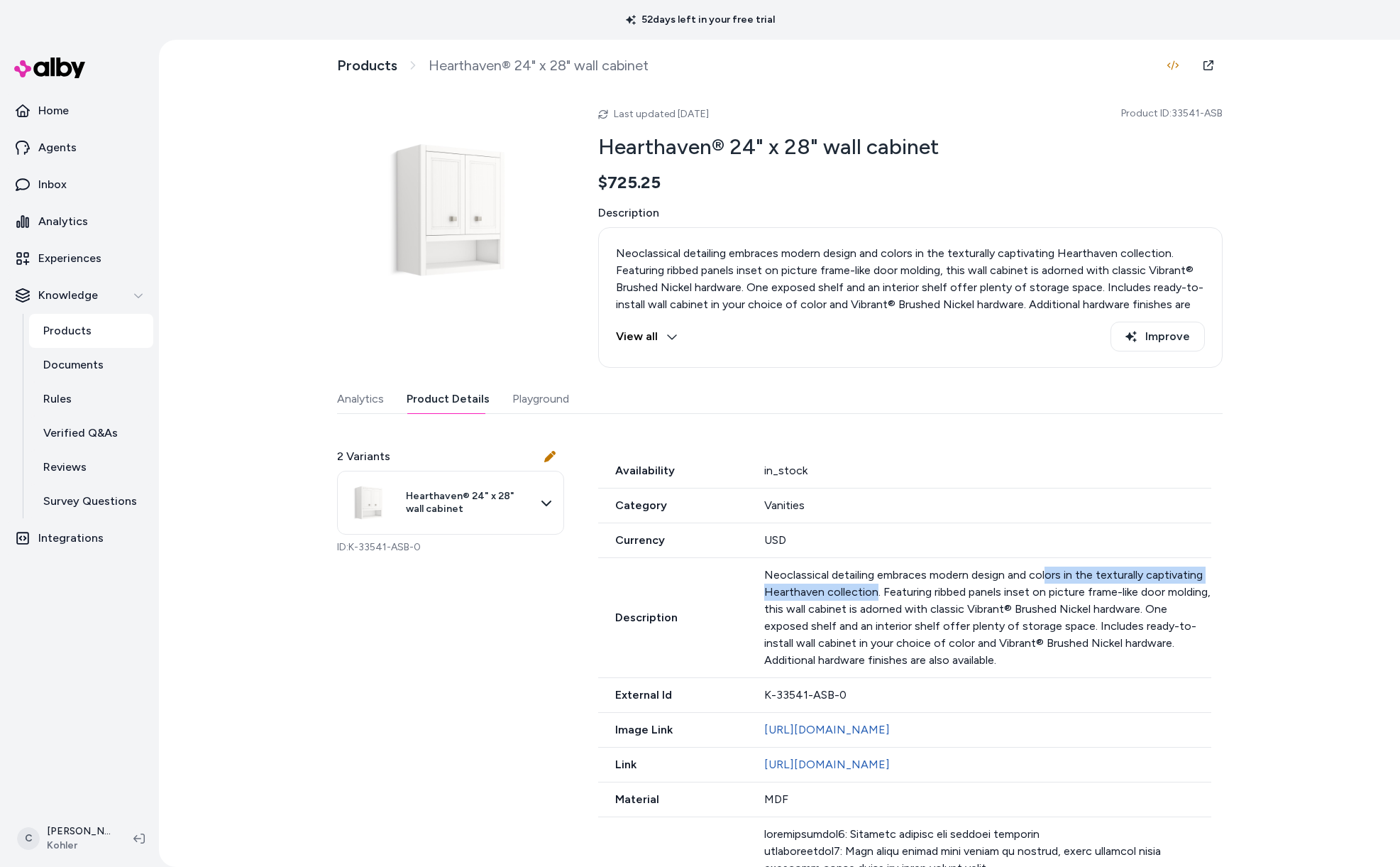
drag, startPoint x: 979, startPoint y: 586, endPoint x: 856, endPoint y: 598, distance: 123.6
click at [856, 598] on html "52 days left in your free trial Home Agents Inbox Analytics Experiences Knowled…" at bounding box center [700, 434] width 1400 height 867
click at [856, 598] on p "Neoclassical detailing embraces modern design and colors in the texturally capt…" at bounding box center [987, 617] width 446 height 103
drag, startPoint x: 878, startPoint y: 162, endPoint x: 762, endPoint y: 154, distance: 116.3
click at [762, 154] on div "Last updated [DATE] Product ID: 33541-ASB Hearthaven® 24" x 28" wall cabinet $7…" at bounding box center [910, 232] width 624 height 271
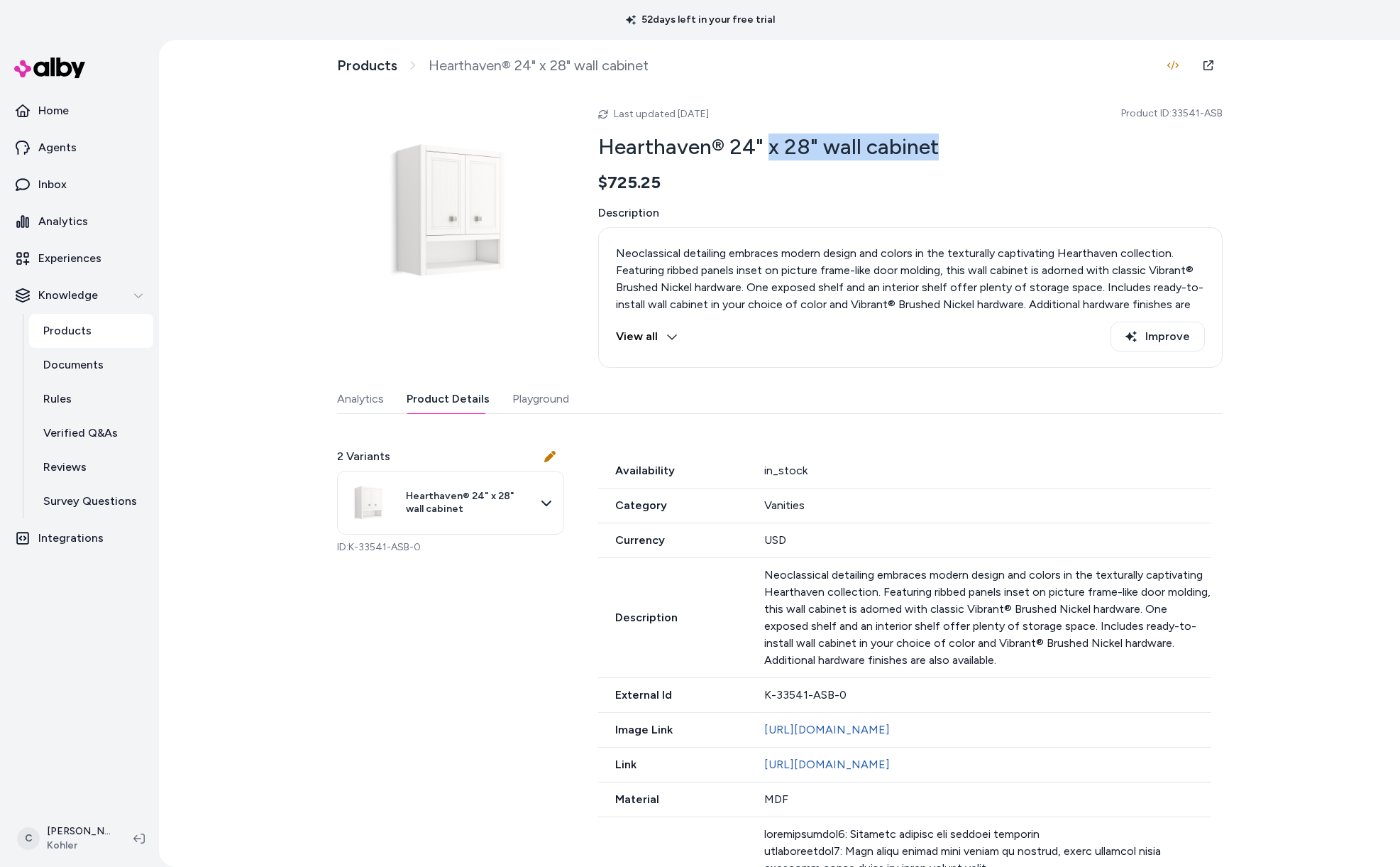
click at [762, 154] on h2 "Hearthaven® 24" x 28" wall cabinet" at bounding box center [910, 147] width 624 height 27
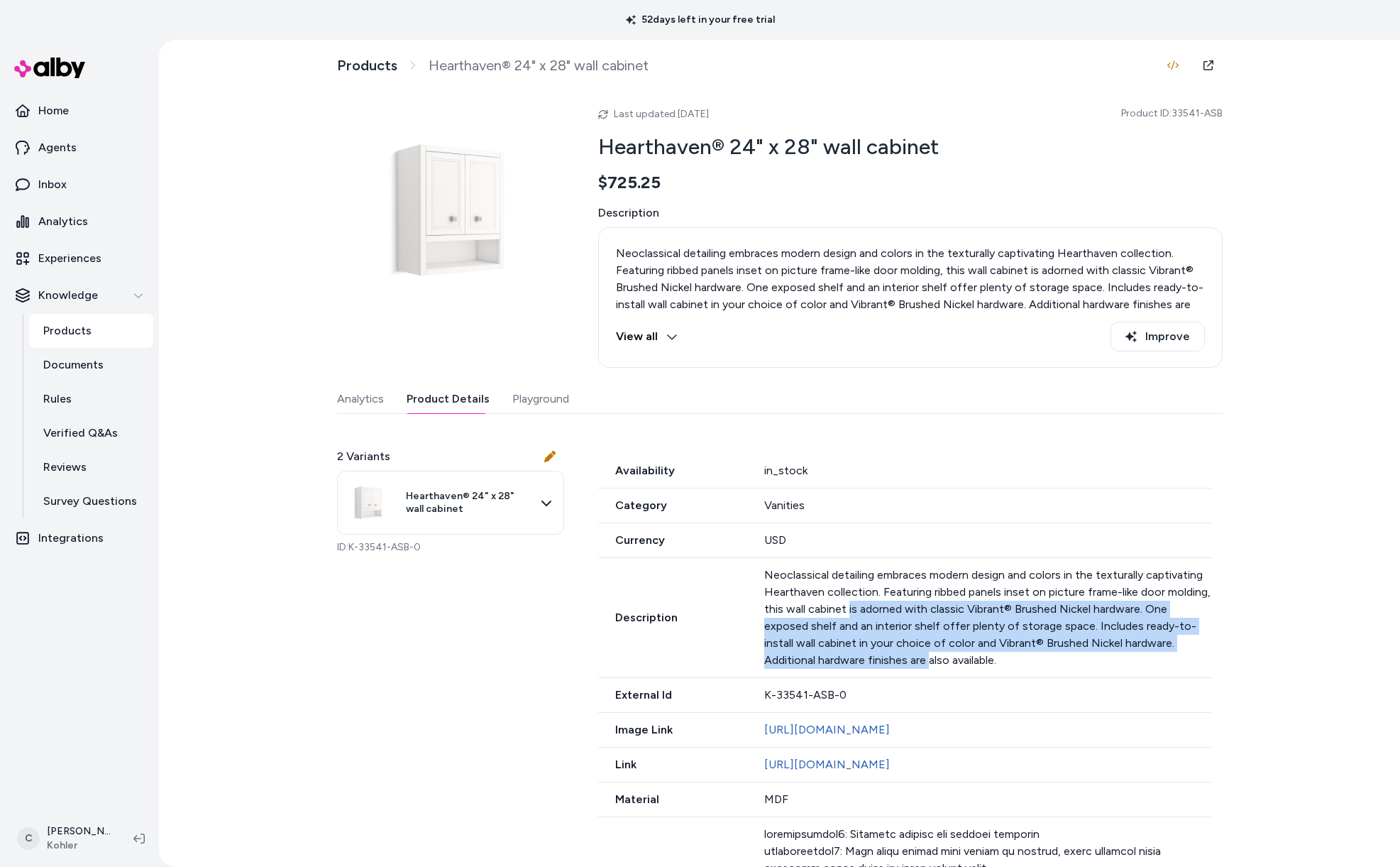
drag, startPoint x: 852, startPoint y: 623, endPoint x: 925, endPoint y: 656, distance: 80.1
click at [925, 656] on p "Neoclassical detailing embraces modern design and colors in the texturally capt…" at bounding box center [987, 617] width 446 height 103
click at [925, 652] on p "Neoclassical detailing embraces modern design and colors in the texturally capt…" at bounding box center [987, 617] width 446 height 103
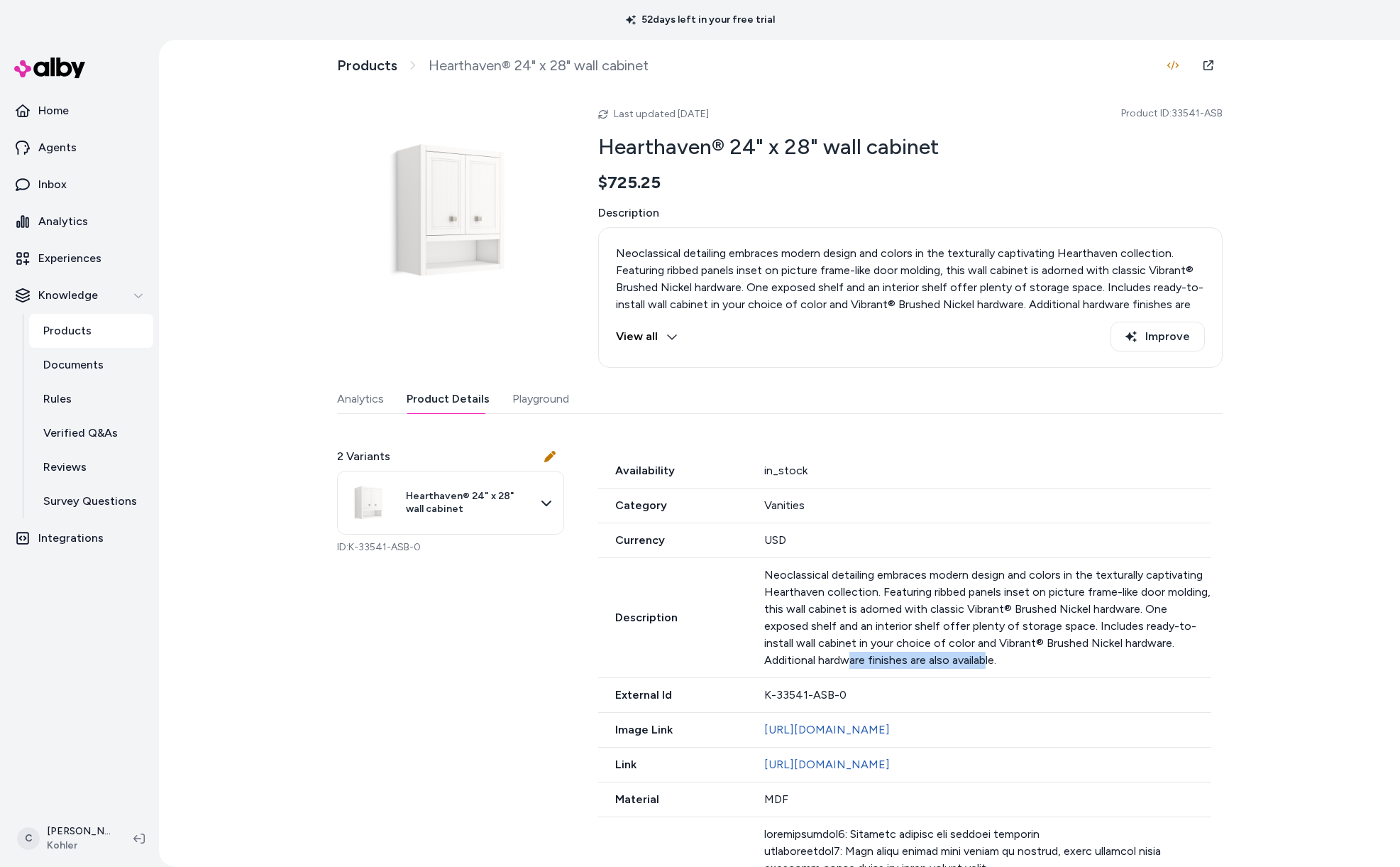
drag, startPoint x: 983, startPoint y: 652, endPoint x: 848, endPoint y: 653, distance: 135.0
click at [848, 653] on p "Neoclassical detailing embraces modern design and colors in the texturally capt…" at bounding box center [987, 617] width 446 height 103
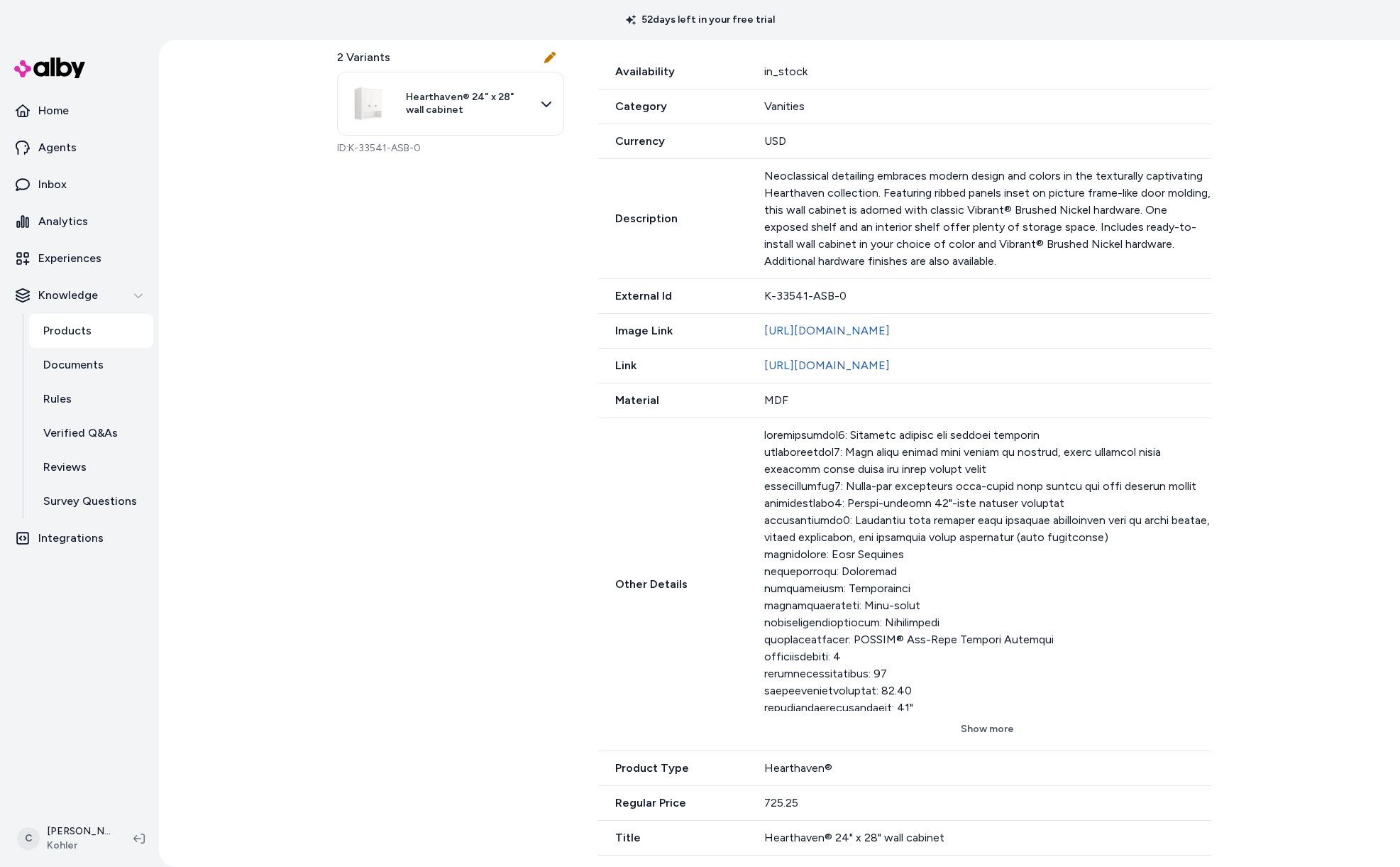
scroll to position [381, 0]
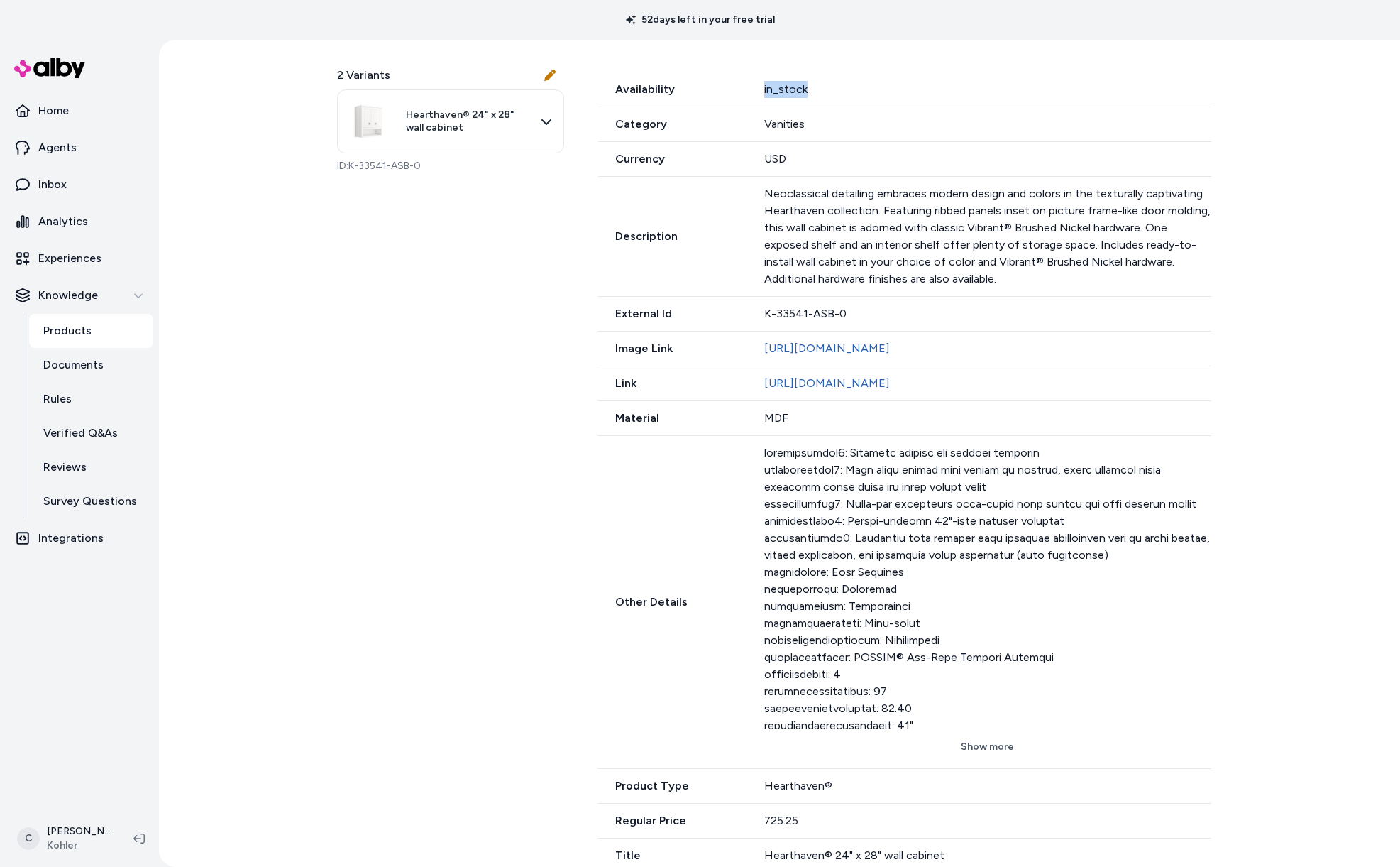
drag, startPoint x: 858, startPoint y: 87, endPoint x: 678, endPoint y: 84, distance: 180.0
click at [678, 84] on div "Availability in_stock" at bounding box center [904, 90] width 613 height 35
click at [738, 127] on span "Category" at bounding box center [673, 124] width 150 height 17
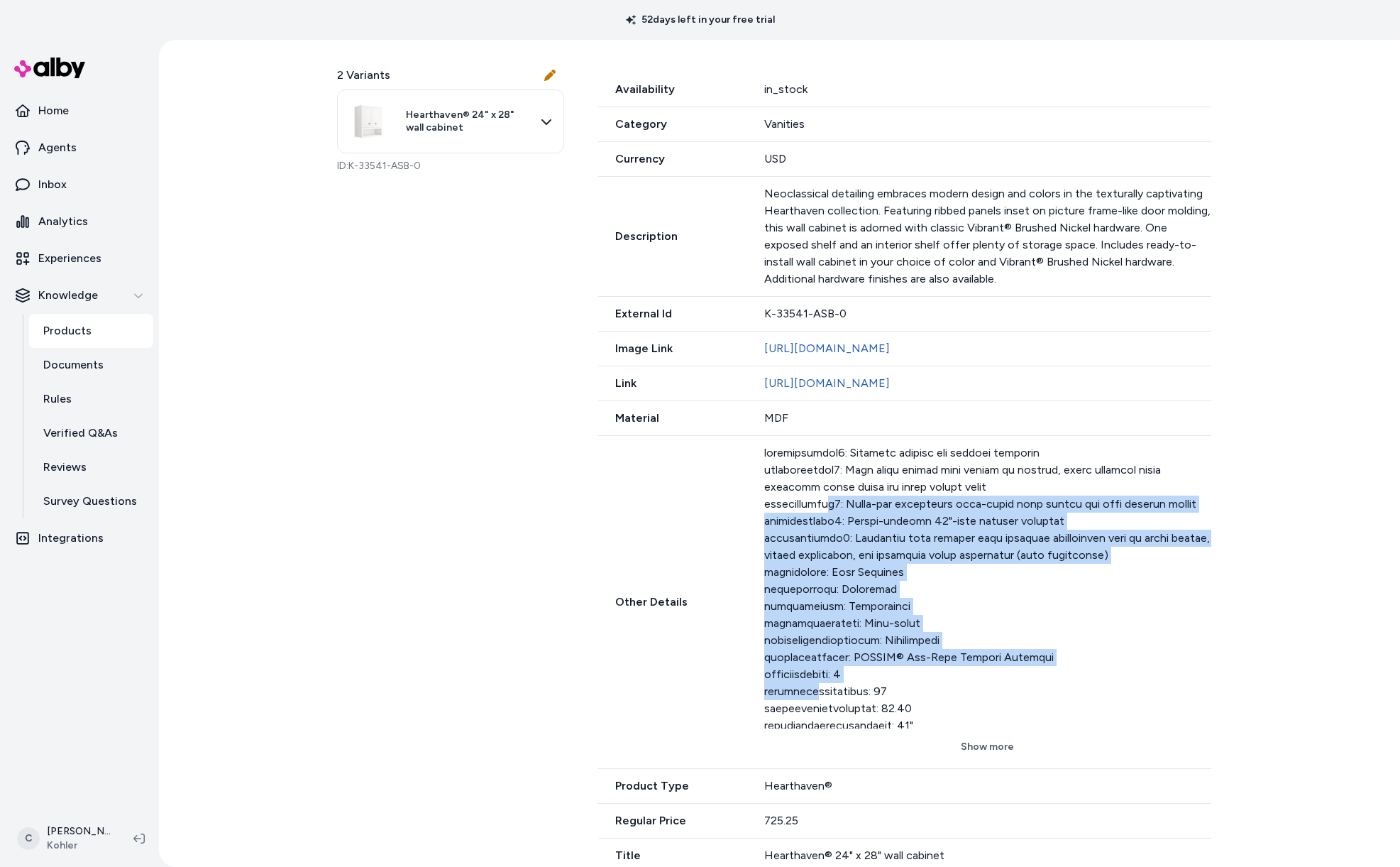
drag, startPoint x: 824, startPoint y: 533, endPoint x: 808, endPoint y: 693, distance: 160.8
click at [808, 693] on div at bounding box center [987, 587] width 446 height 284
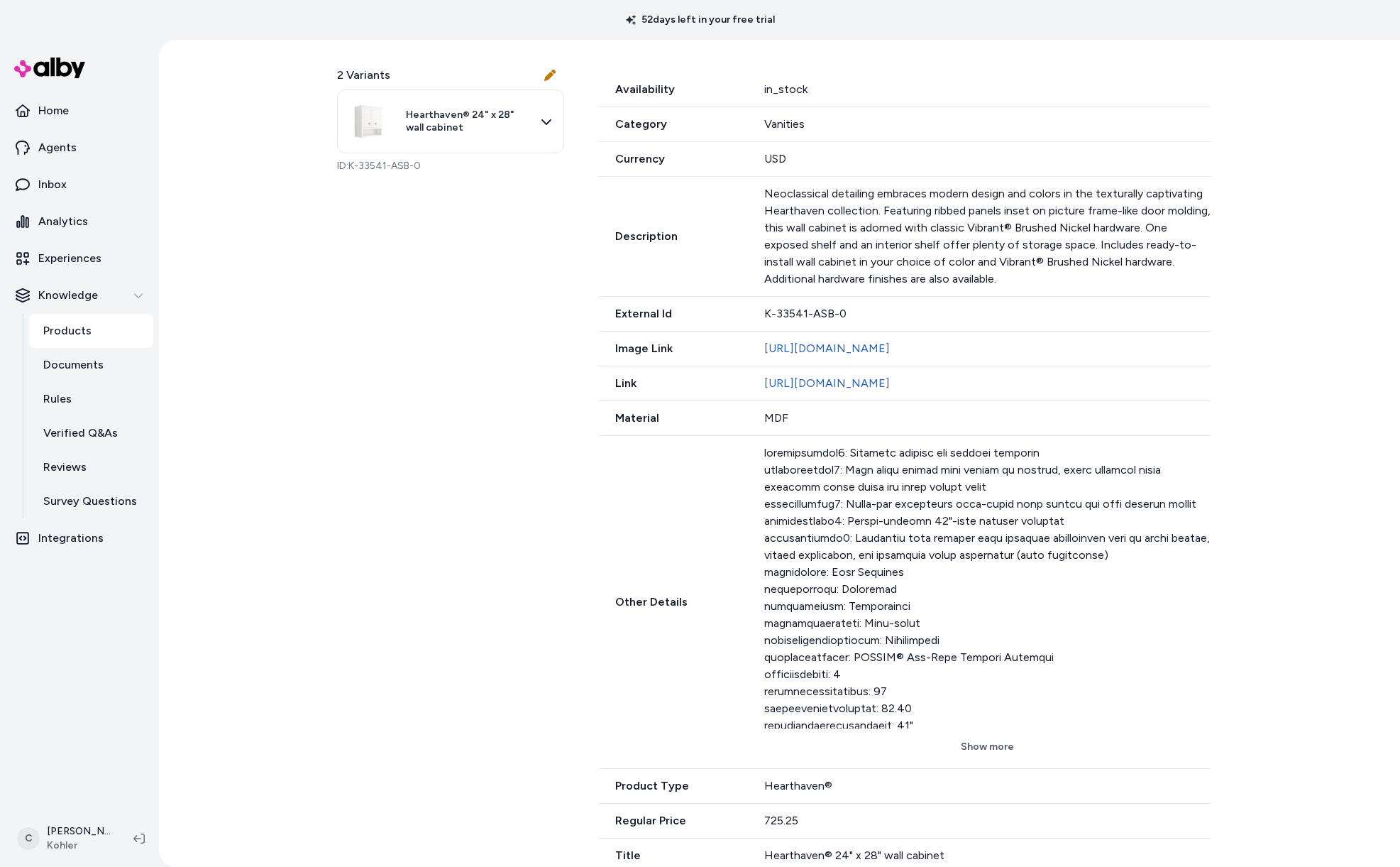
click at [808, 692] on div at bounding box center [987, 587] width 446 height 284
click at [1007, 737] on button "Show more" at bounding box center [987, 746] width 446 height 26
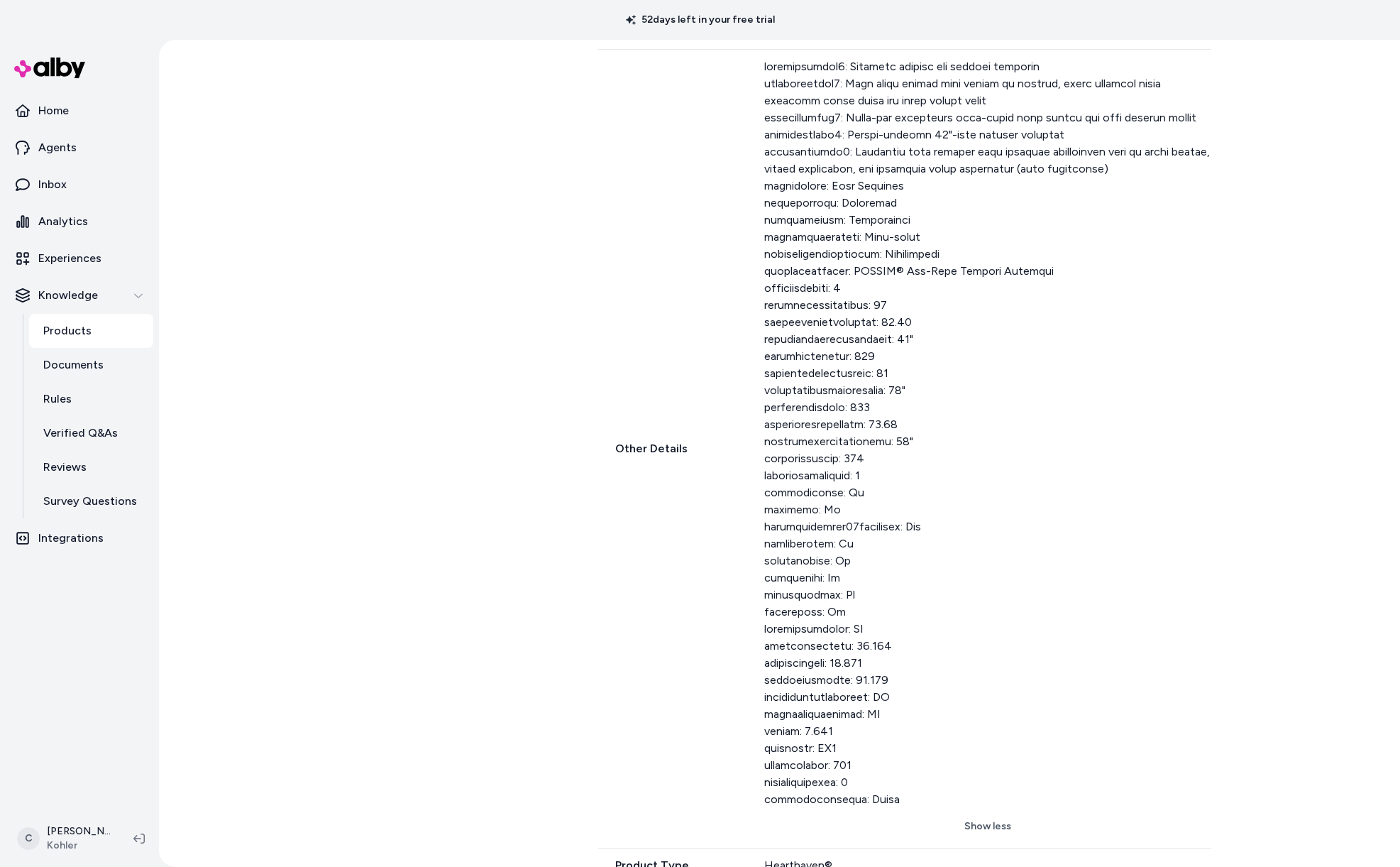
scroll to position [840, 0]
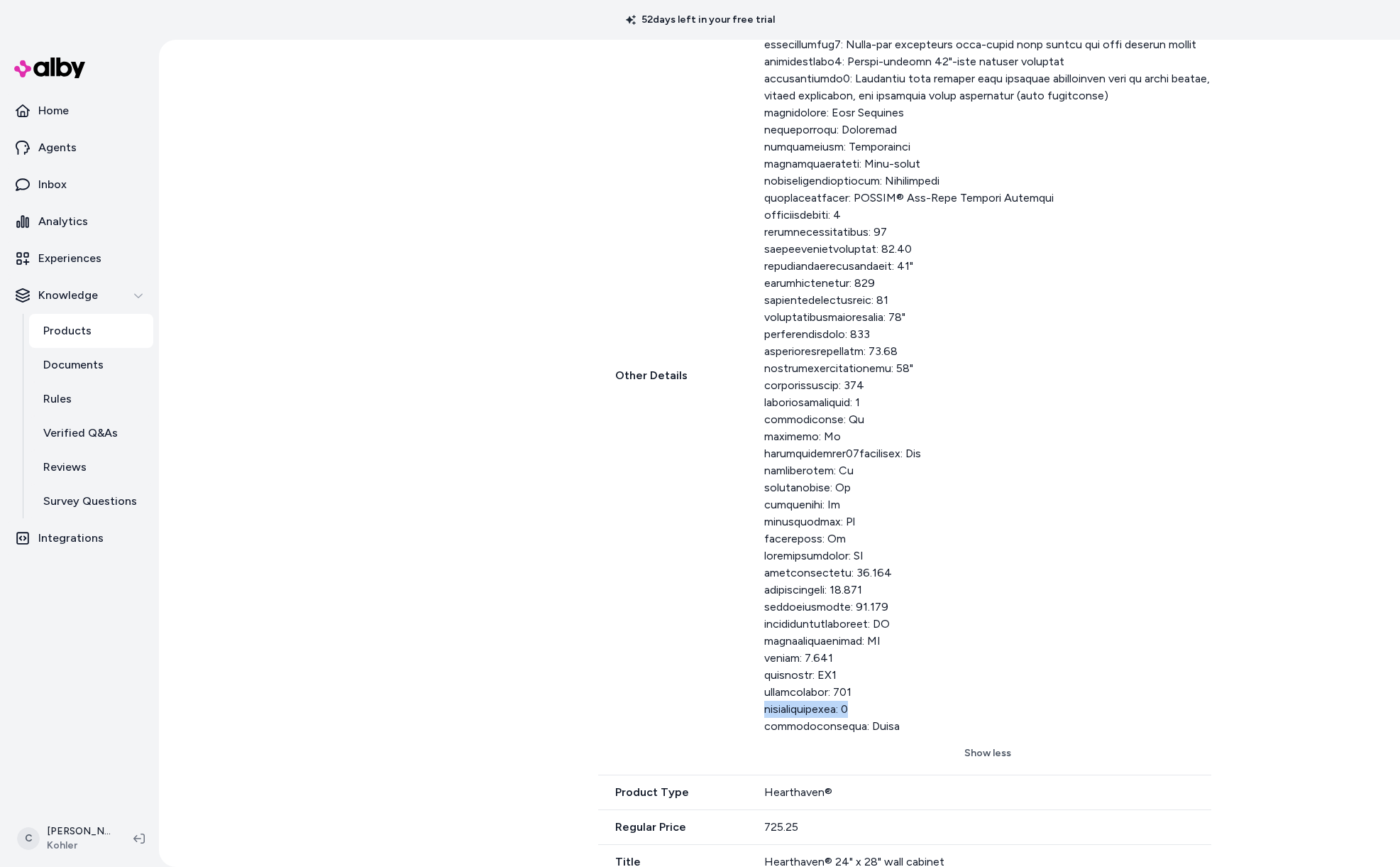
drag, startPoint x: 762, startPoint y: 706, endPoint x: 849, endPoint y: 708, distance: 87.0
click at [849, 708] on div at bounding box center [987, 360] width 446 height 750
drag, startPoint x: 817, startPoint y: 728, endPoint x: 754, endPoint y: 721, distance: 63.4
click at [754, 721] on div "Other Details Show less" at bounding box center [904, 376] width 613 height 799
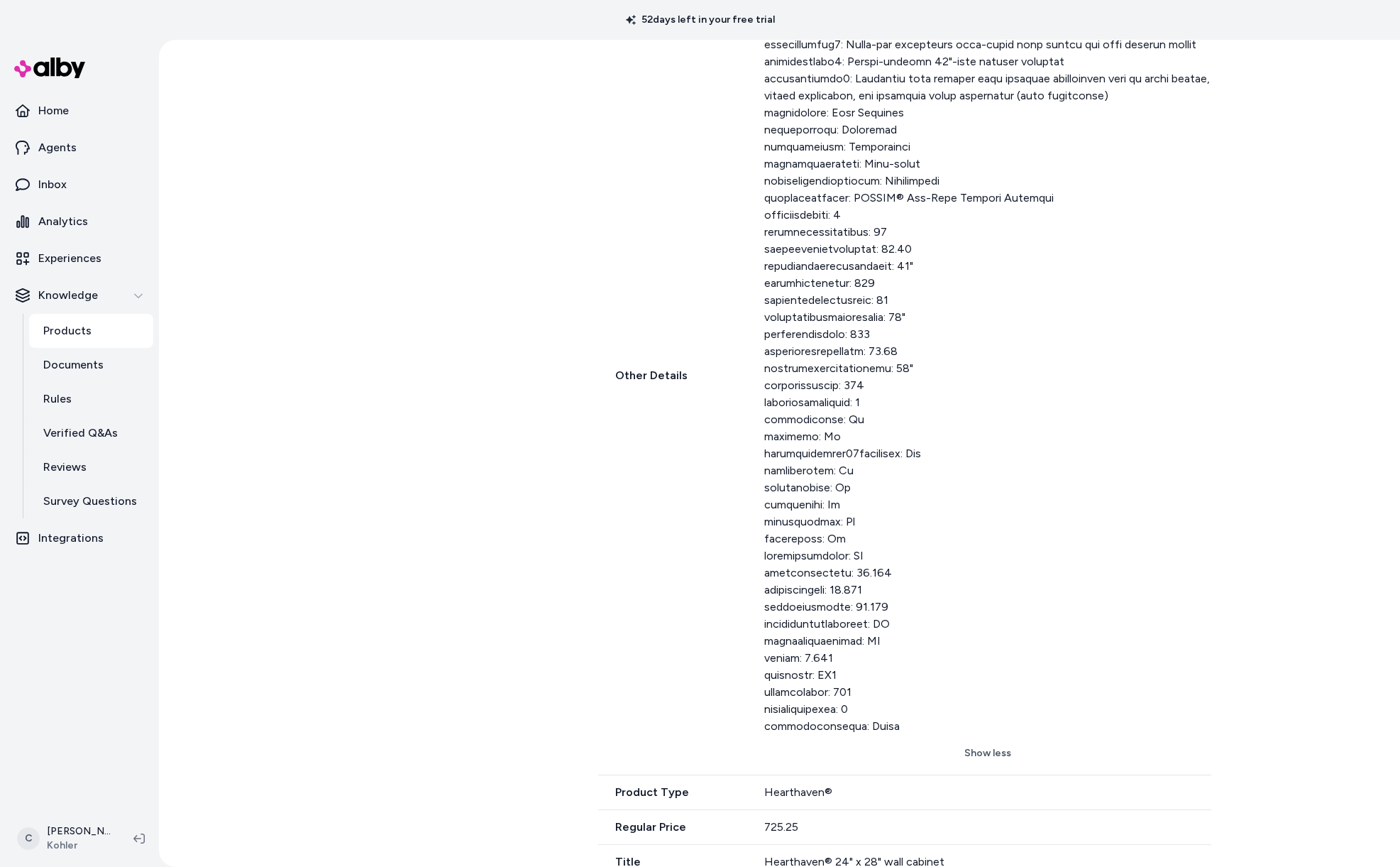
click at [754, 720] on div "Other Details Show less" at bounding box center [904, 376] width 613 height 799
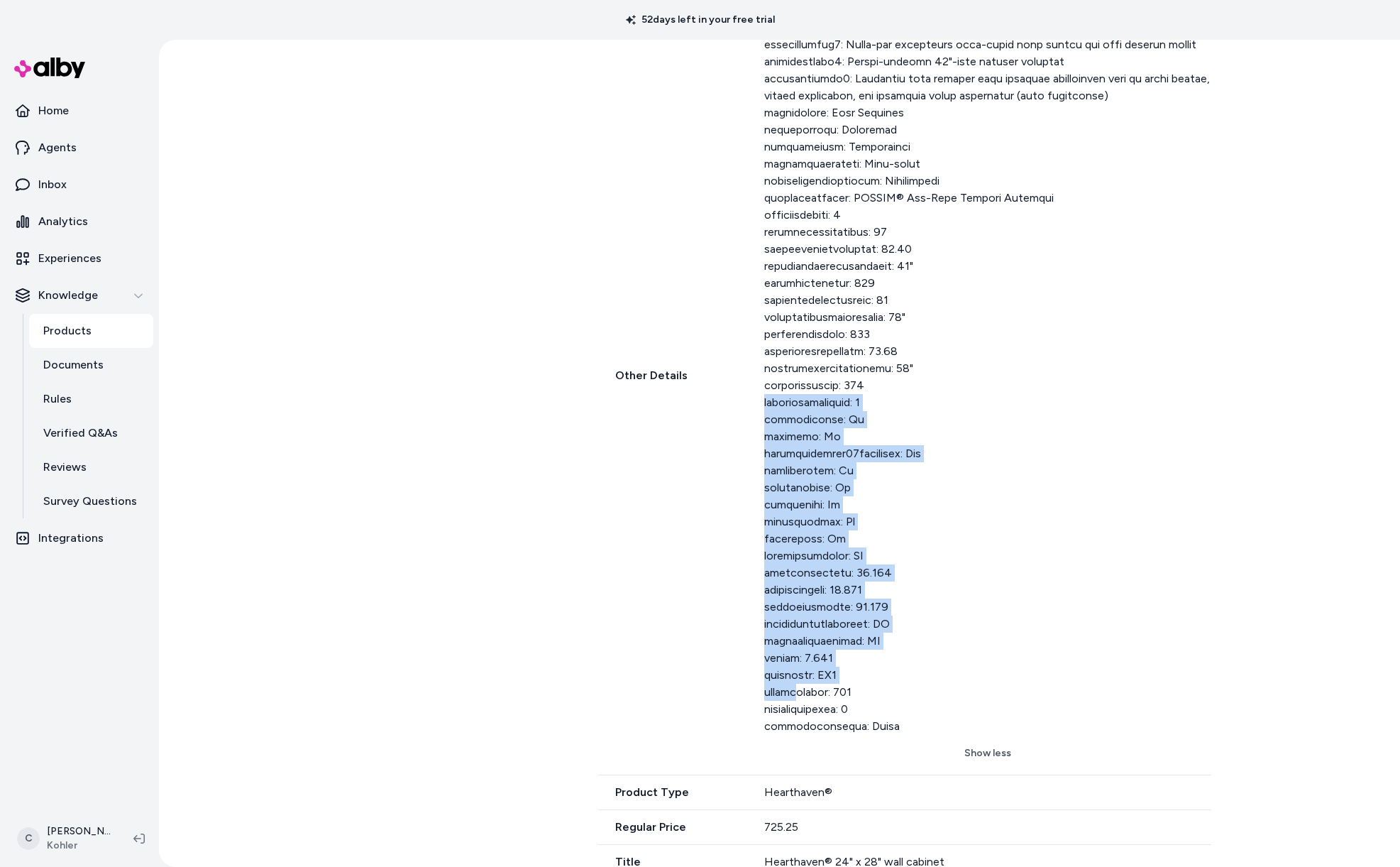
drag, startPoint x: 771, startPoint y: 447, endPoint x: 790, endPoint y: 685, distance: 238.8
click at [790, 685] on div "Other Details Show less" at bounding box center [904, 376] width 613 height 799
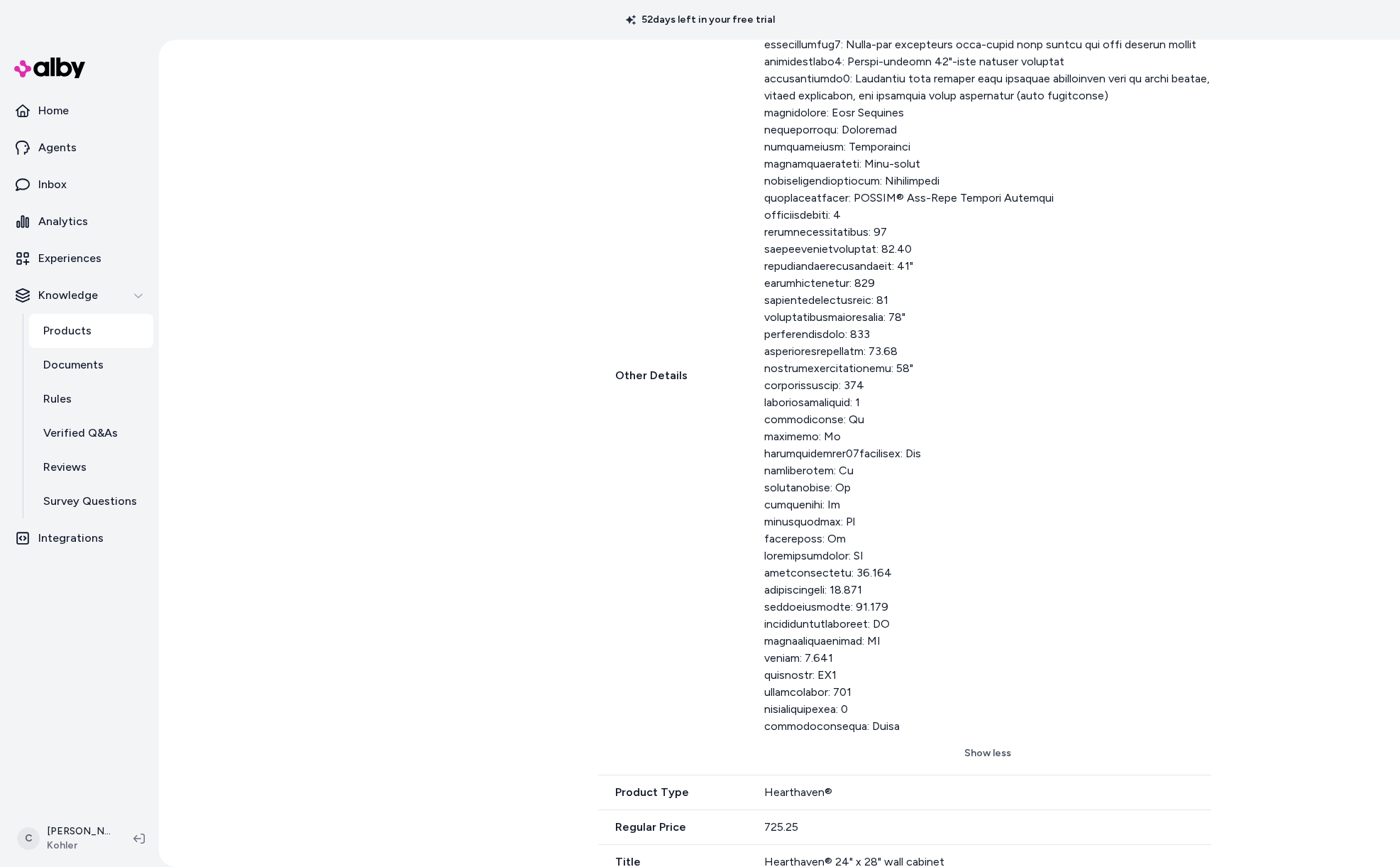
click at [811, 650] on div at bounding box center [987, 360] width 446 height 750
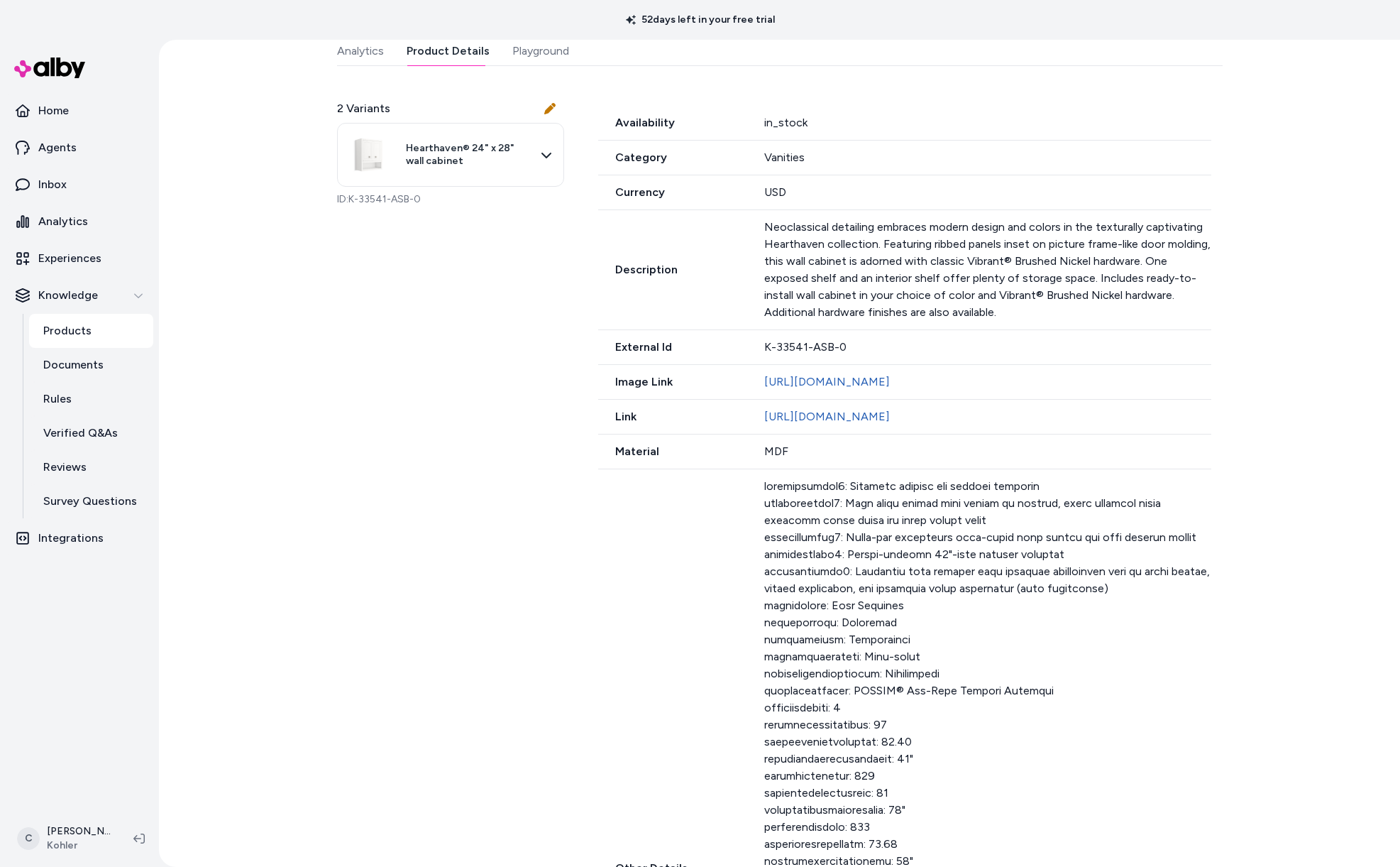
scroll to position [0, 0]
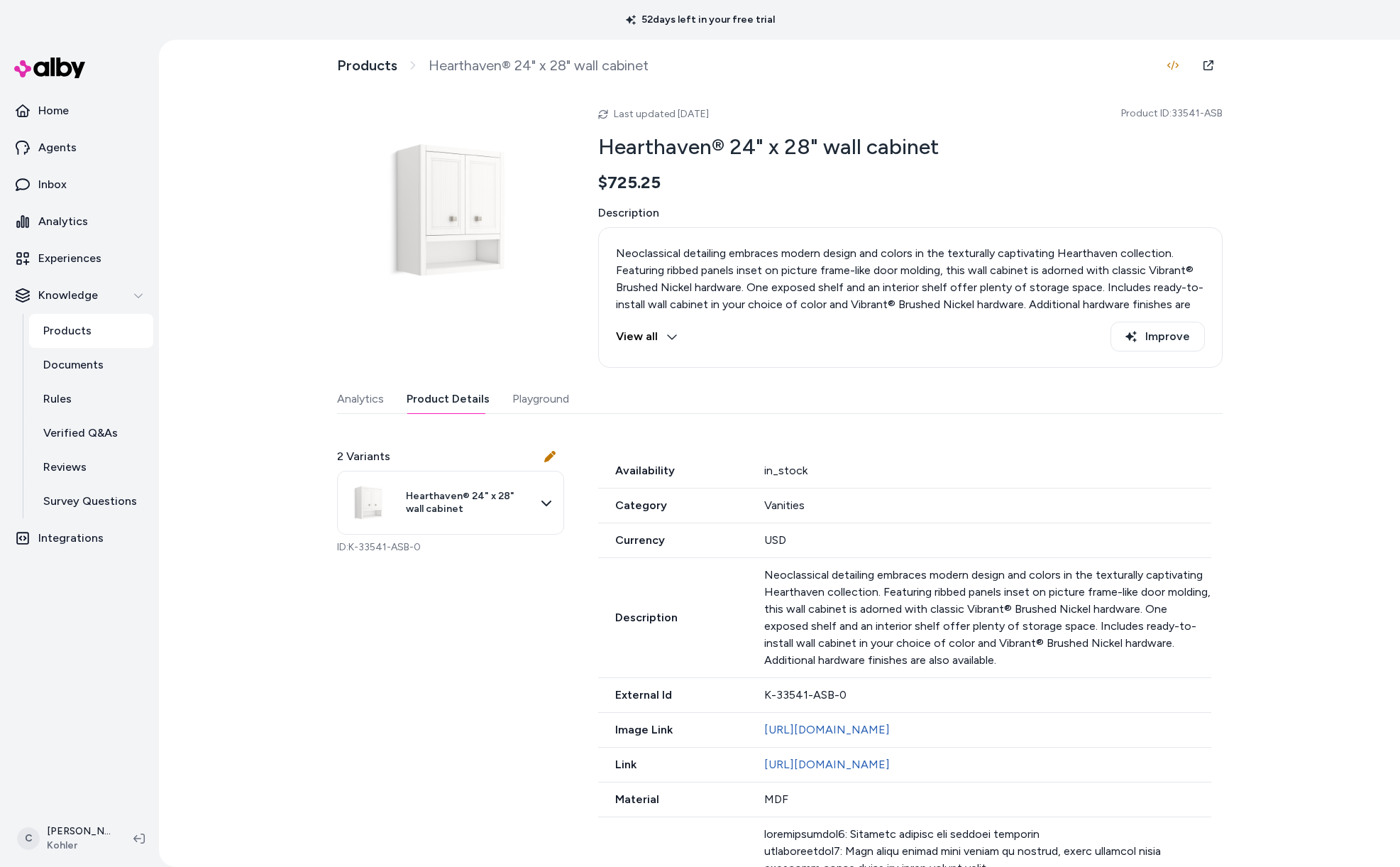
click at [75, 327] on p "Products" at bounding box center [68, 331] width 48 height 17
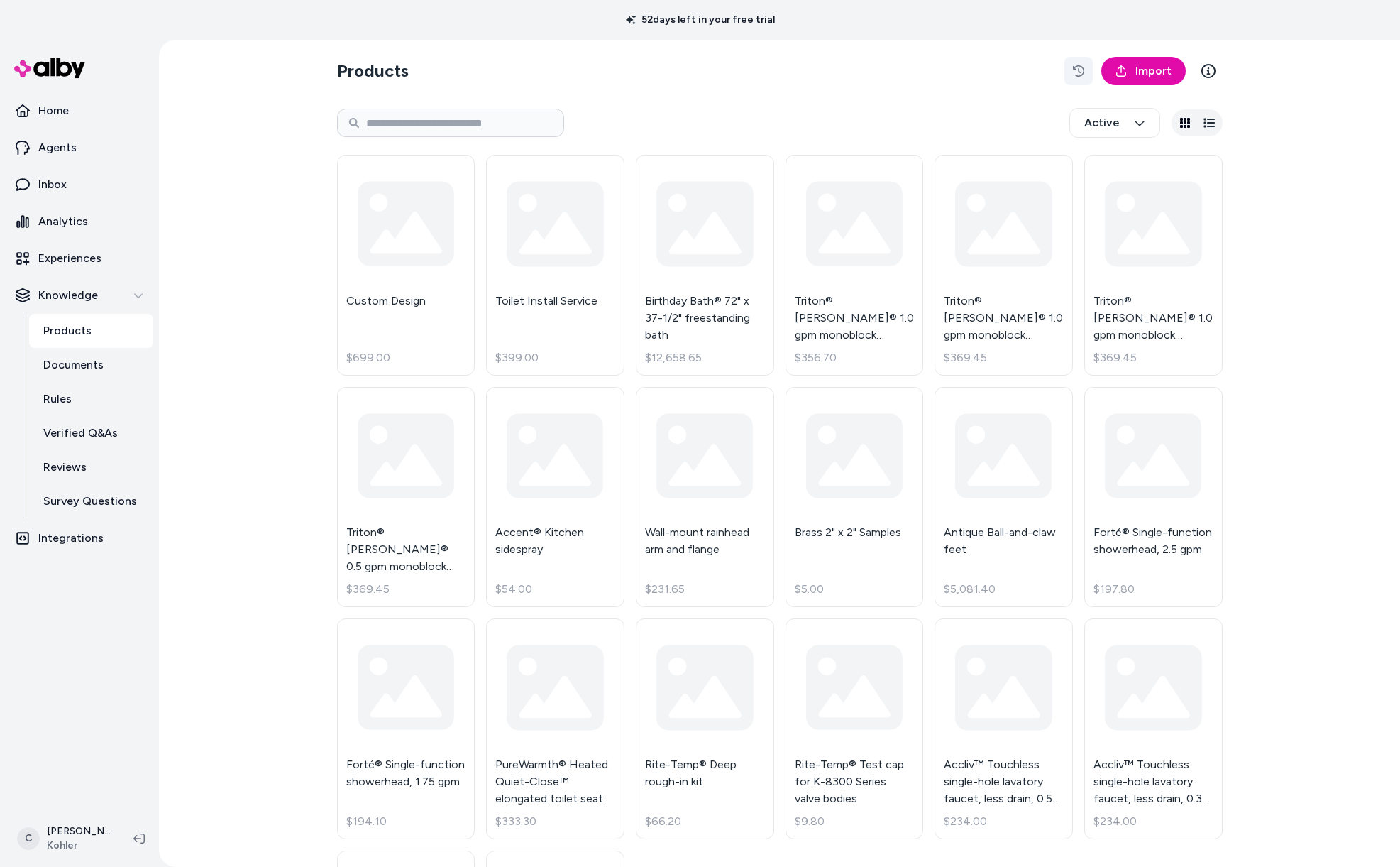
click at [1073, 68] on icon "button" at bounding box center [1078, 70] width 11 height 11
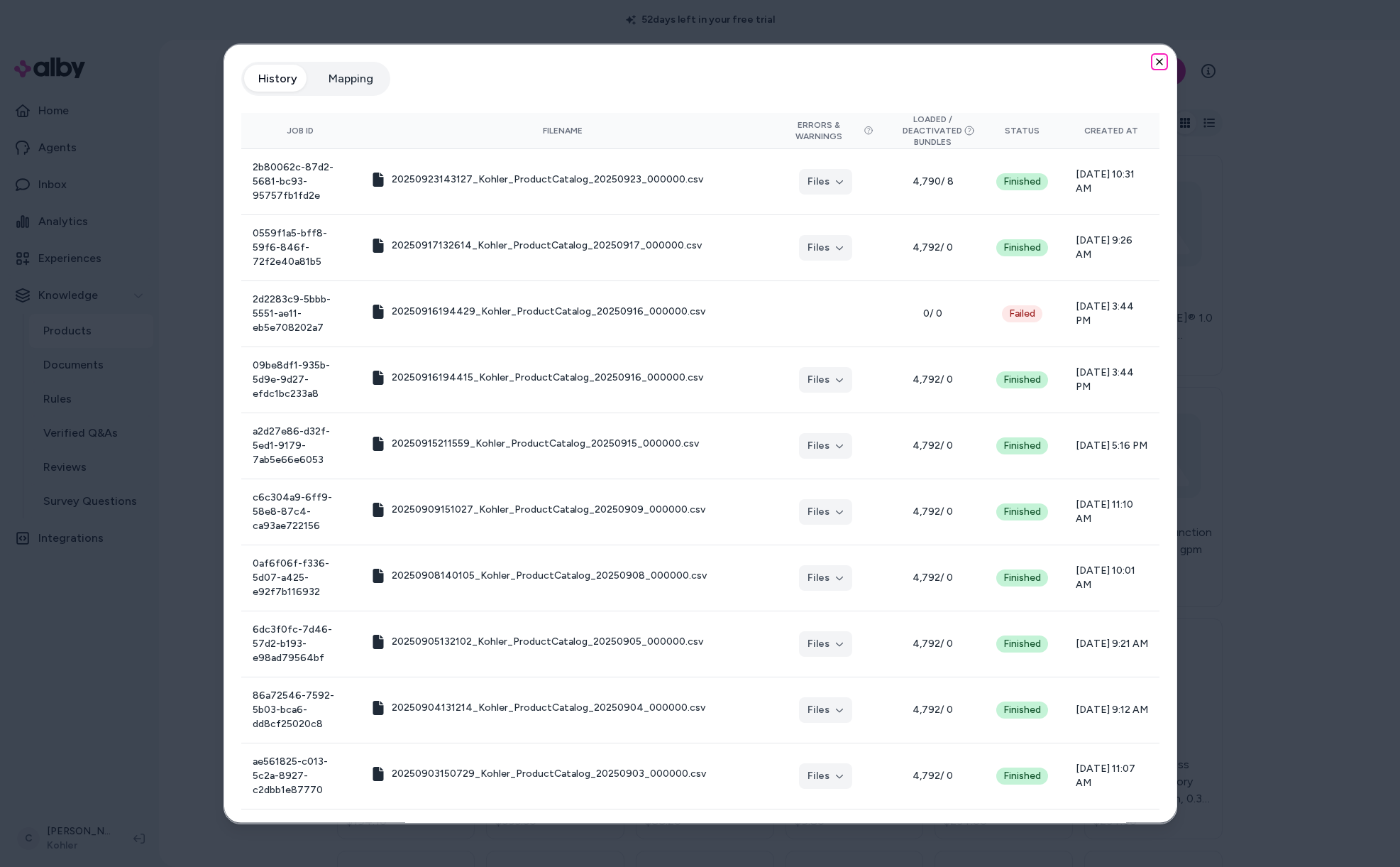
click at [1156, 61] on icon "button" at bounding box center [1159, 61] width 6 height 6
